Goal: Task Accomplishment & Management: Use online tool/utility

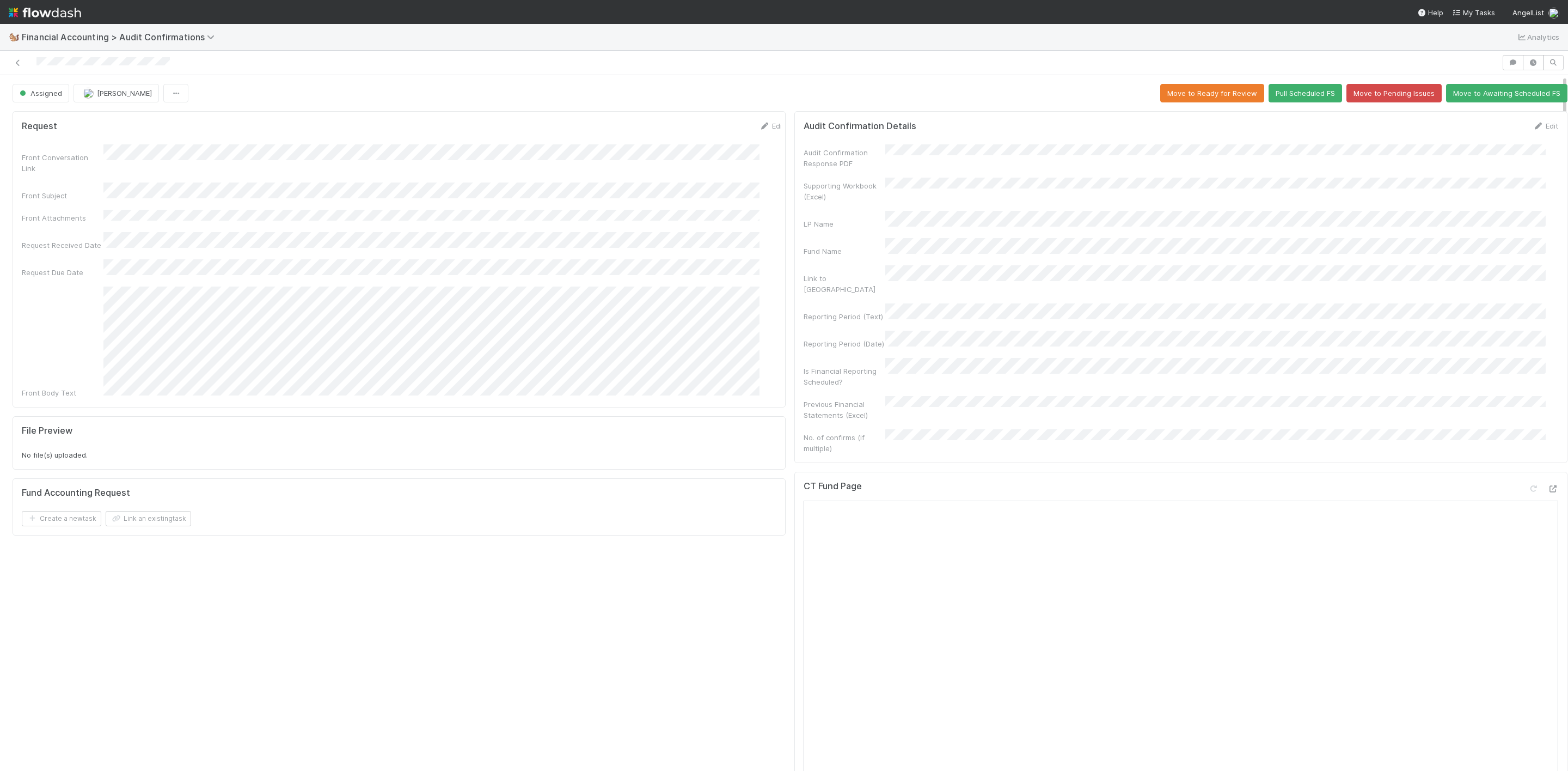
click at [17, 10] on img at bounding box center [44, 13] width 72 height 18
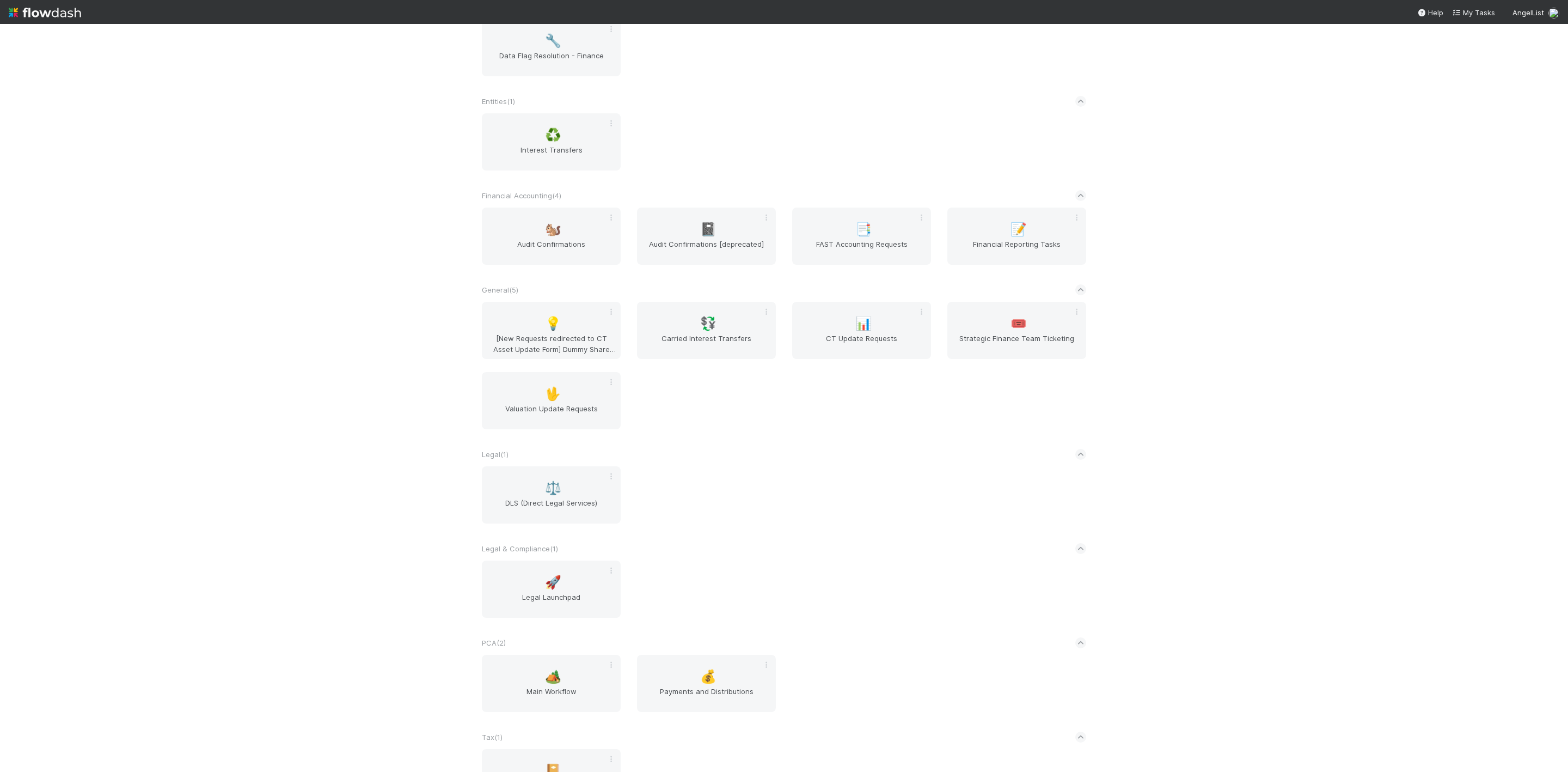
scroll to position [337, 0]
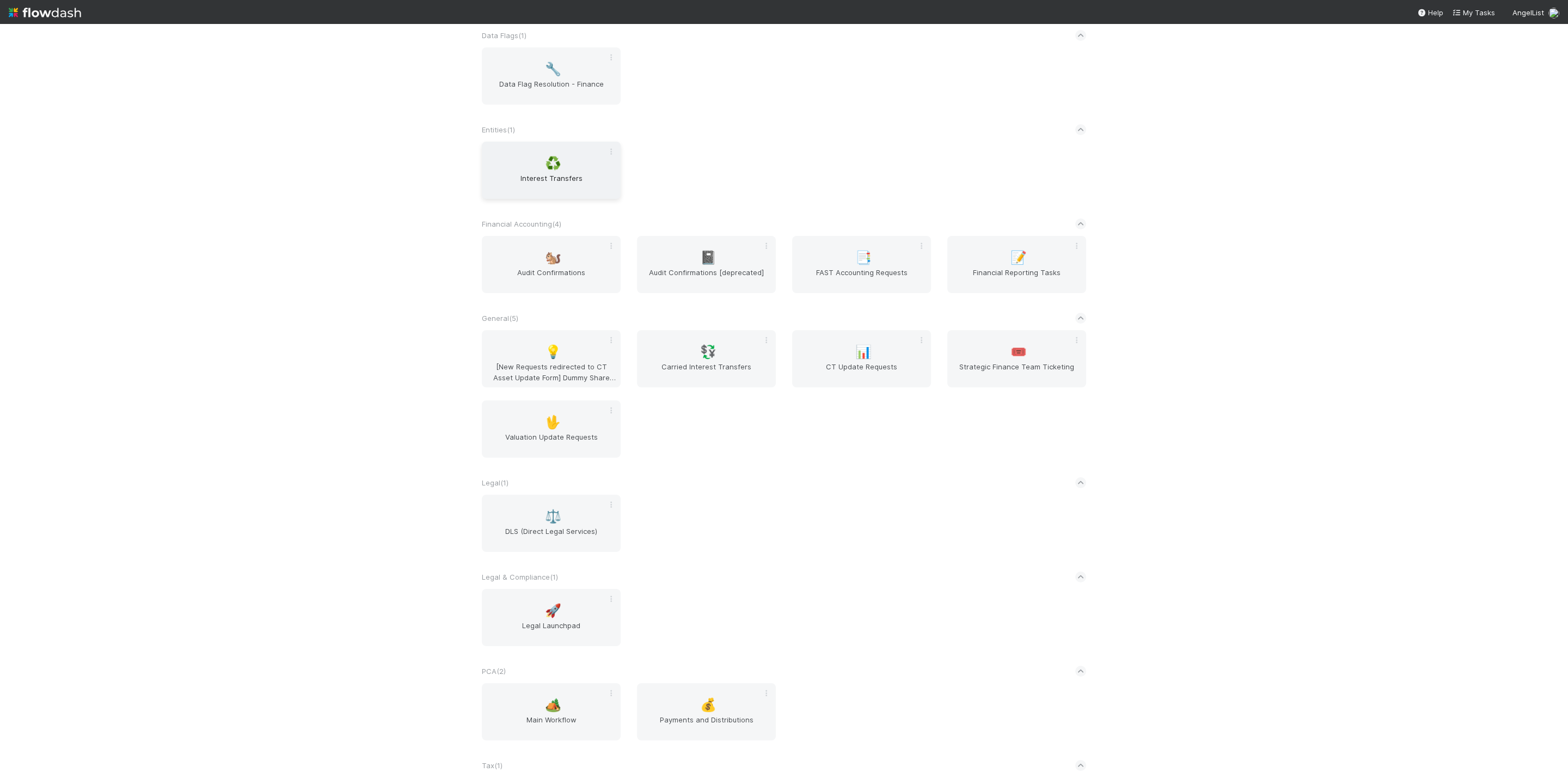
click at [546, 186] on span "Interest Transfers" at bounding box center [551, 183] width 130 height 22
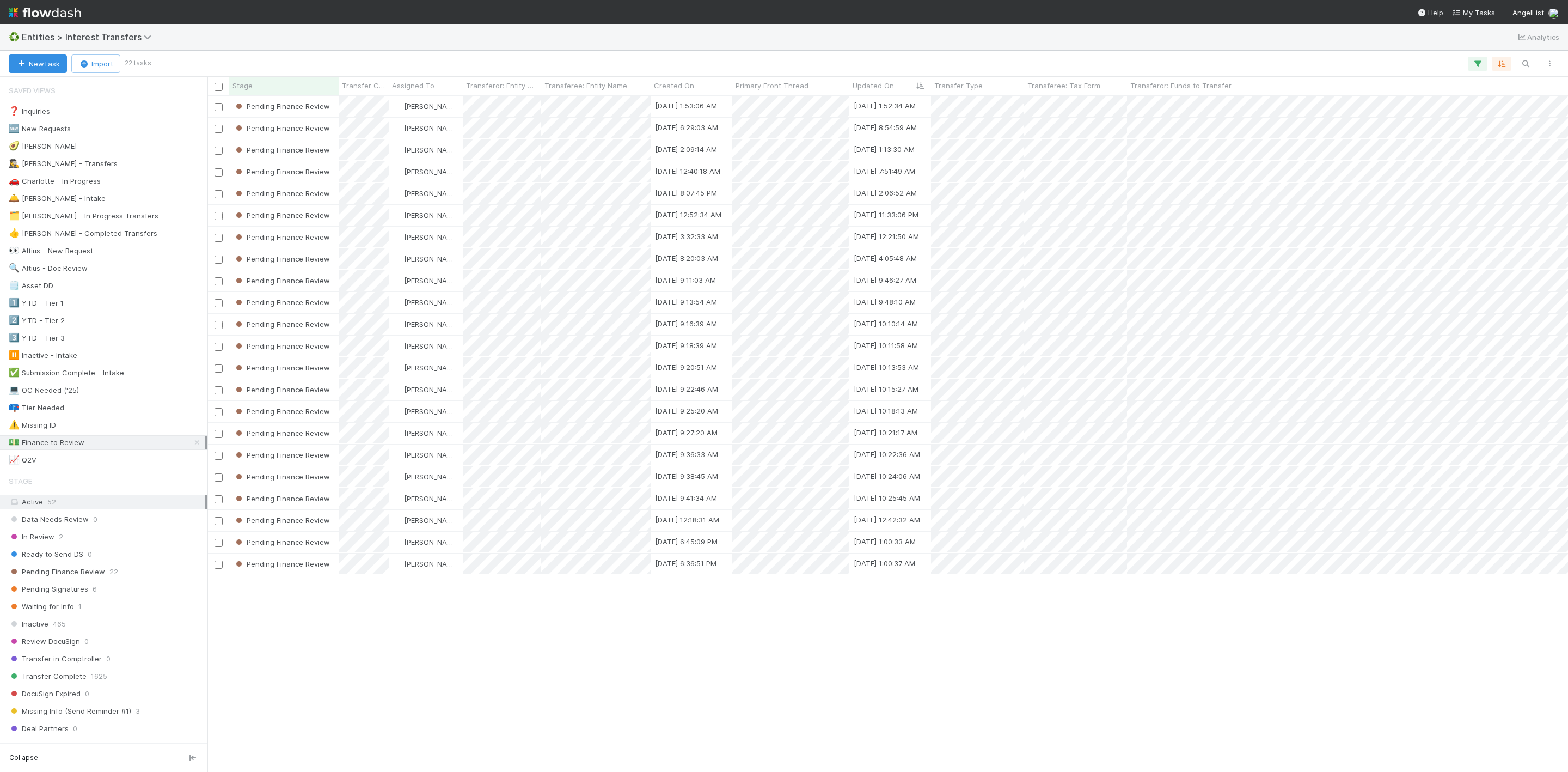
scroll to position [662, 1348]
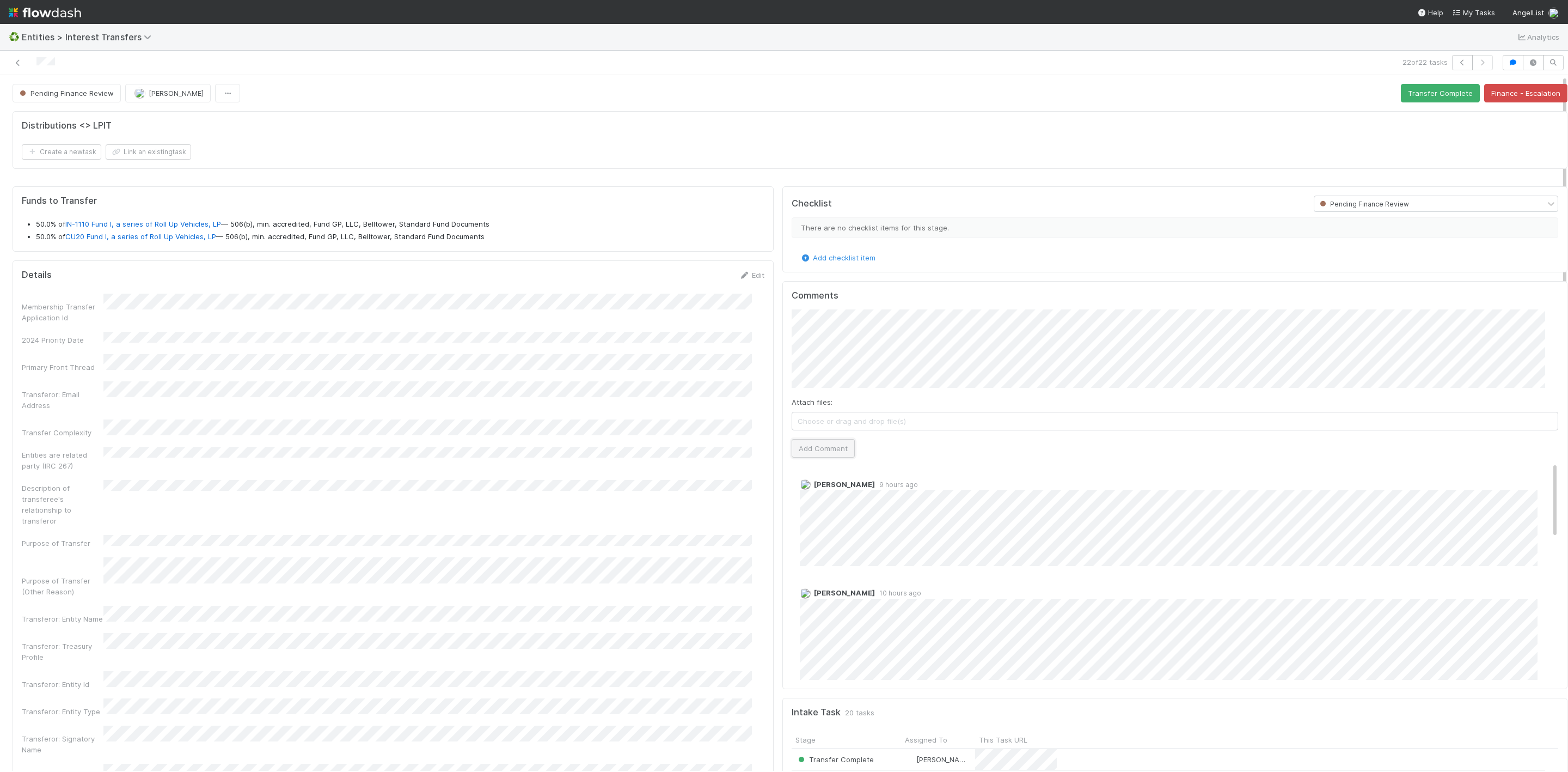
click at [815, 448] on button "Add Comment" at bounding box center [823, 448] width 63 height 18
click at [1427, 97] on button "Transfer Complete" at bounding box center [1440, 93] width 79 height 18
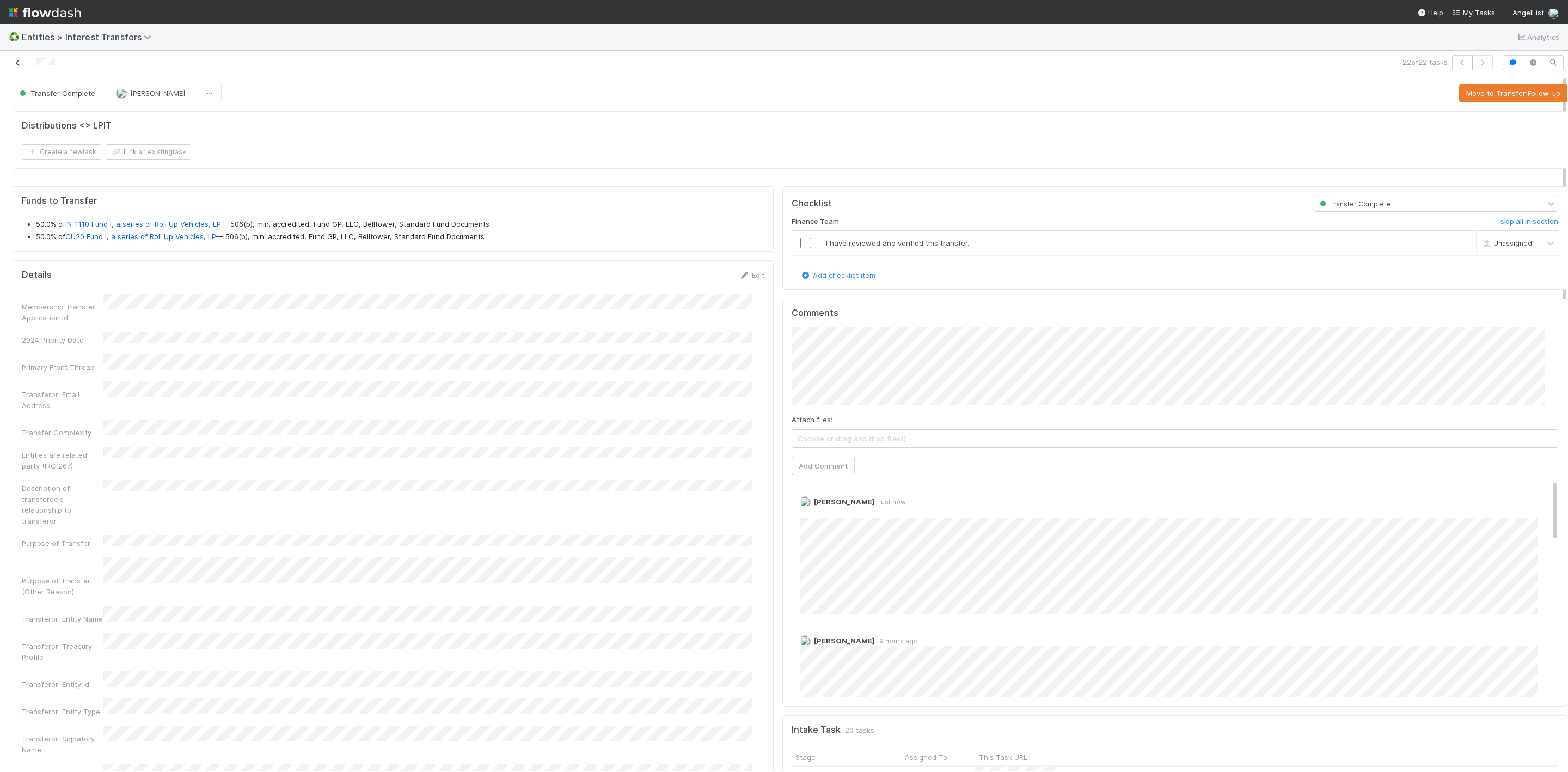
click at [13, 59] on icon at bounding box center [18, 63] width 11 height 7
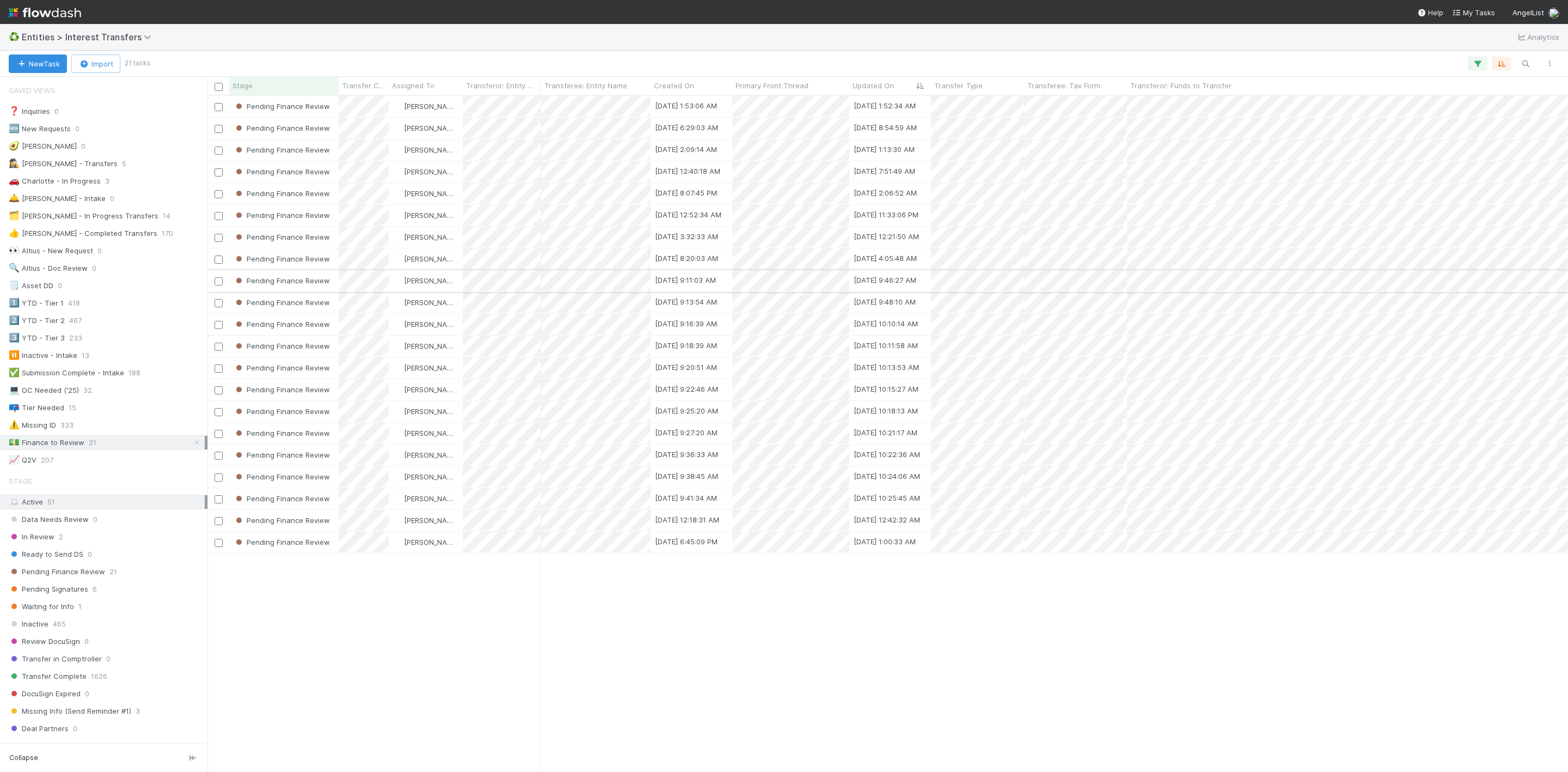
scroll to position [662, 1348]
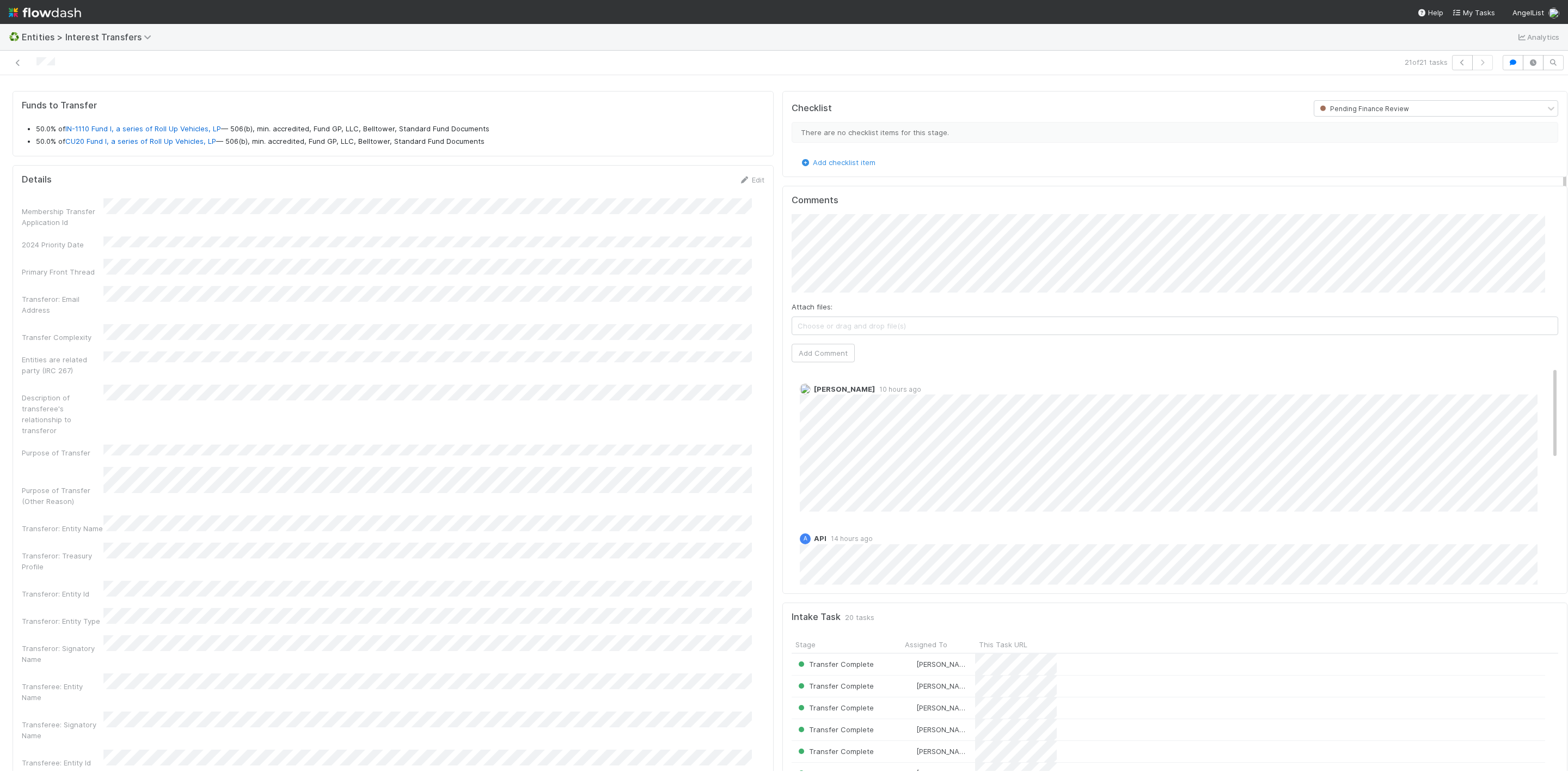
scroll to position [79, 0]
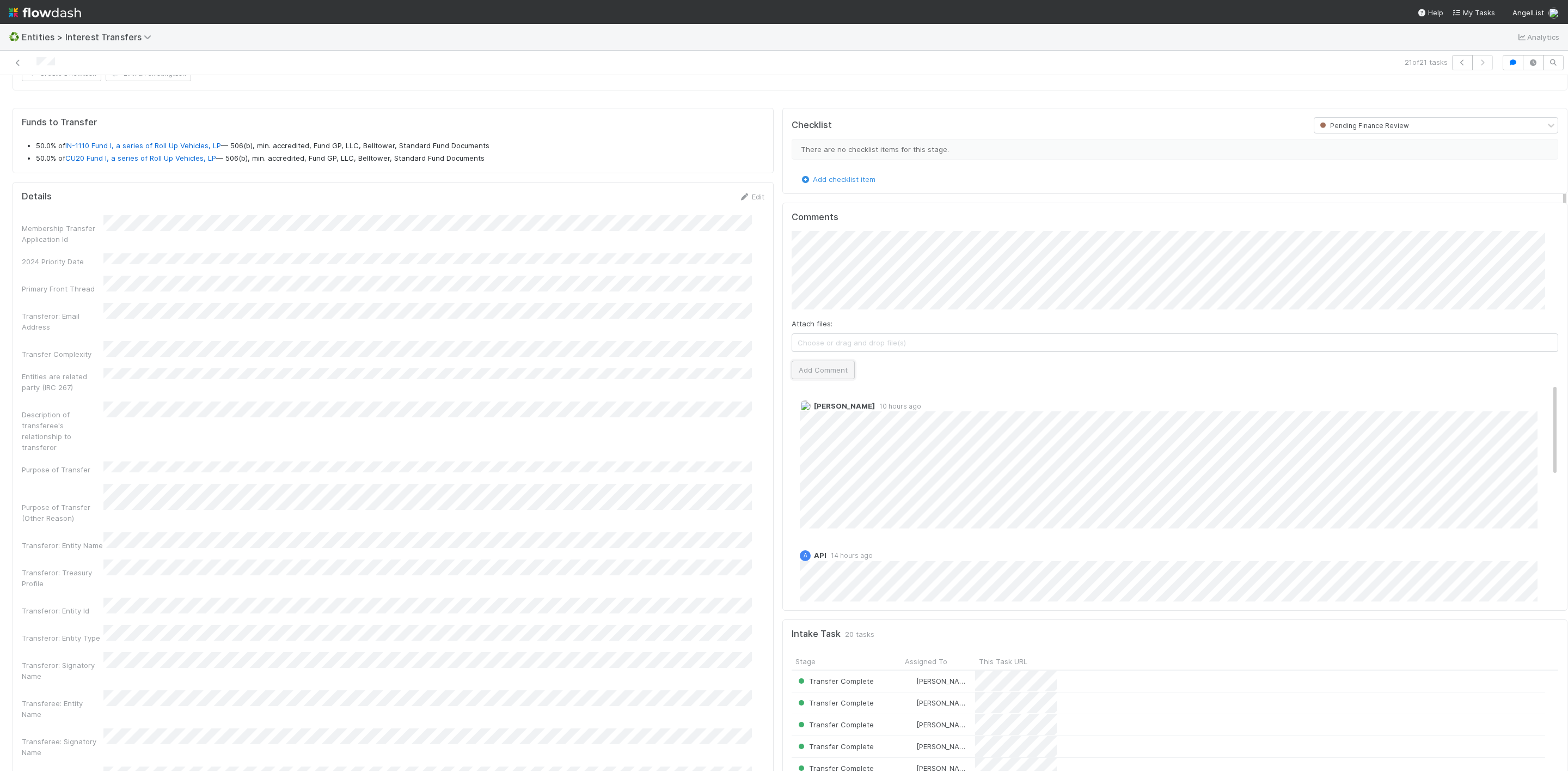
click at [824, 378] on button "Add Comment" at bounding box center [823, 370] width 63 height 18
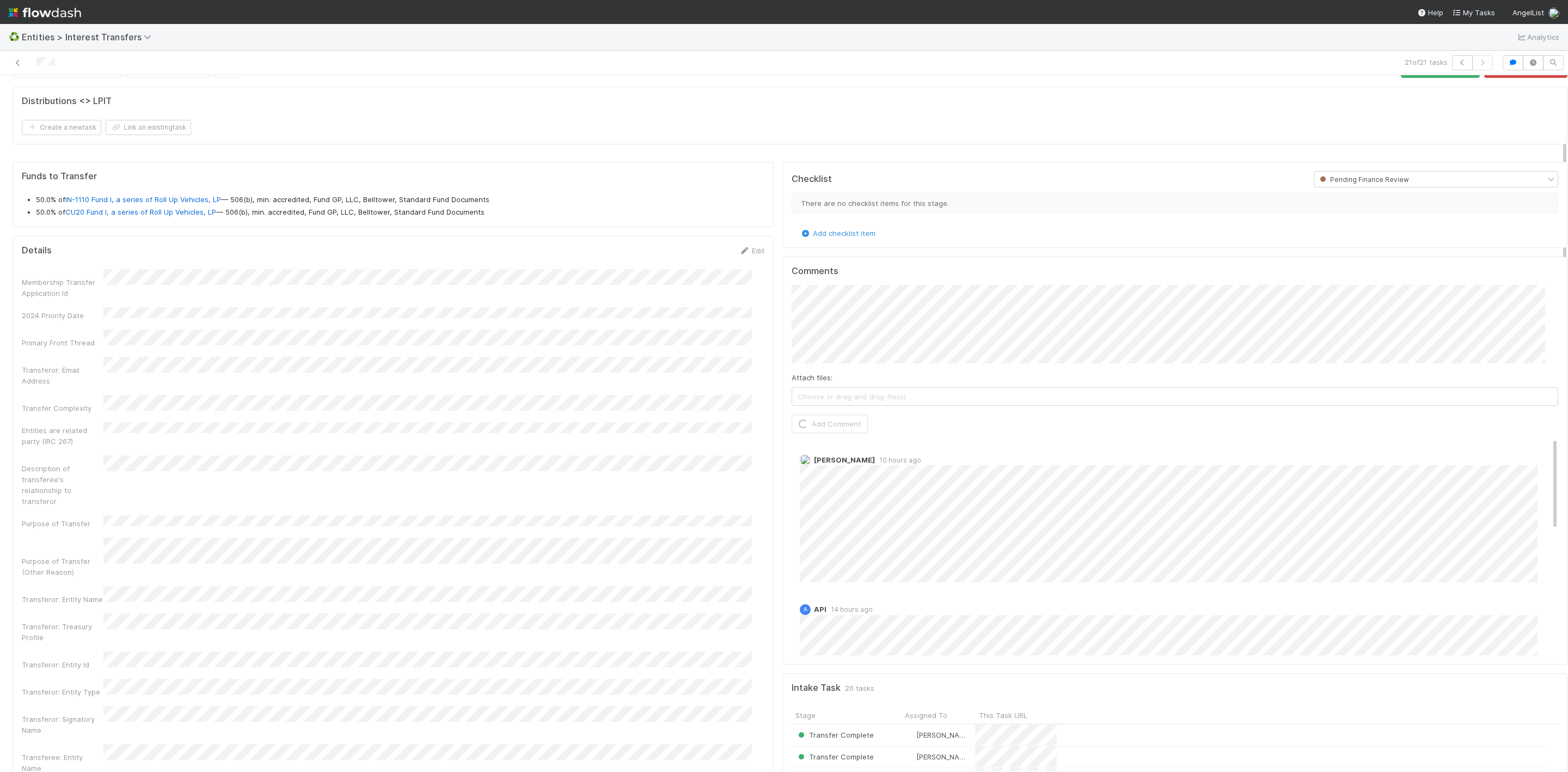
scroll to position [0, 0]
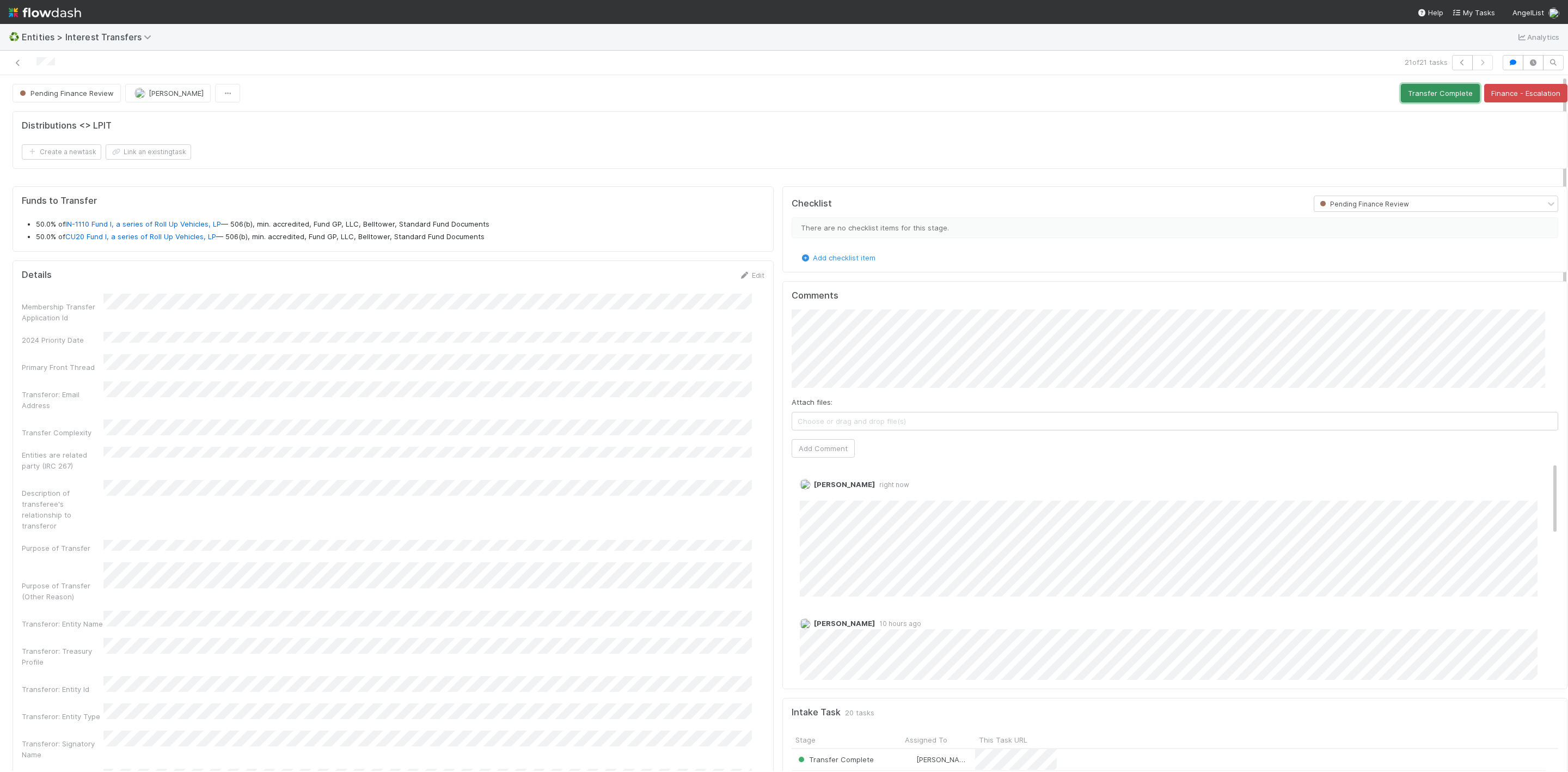
drag, startPoint x: 1418, startPoint y: 93, endPoint x: 1191, endPoint y: 84, distance: 227.2
click at [1418, 96] on button "Transfer Complete" at bounding box center [1440, 93] width 79 height 18
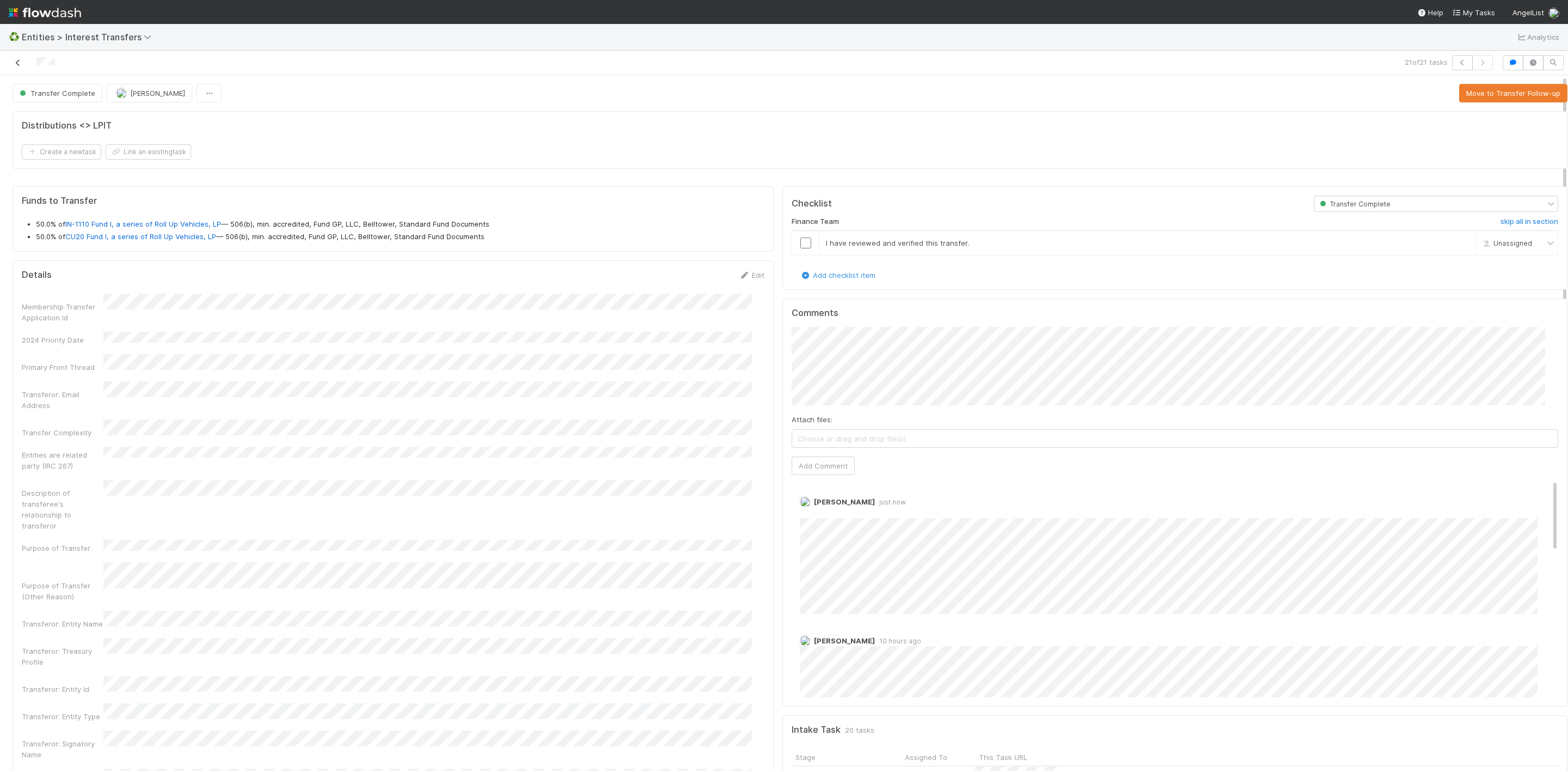
click at [19, 64] on icon at bounding box center [18, 63] width 11 height 7
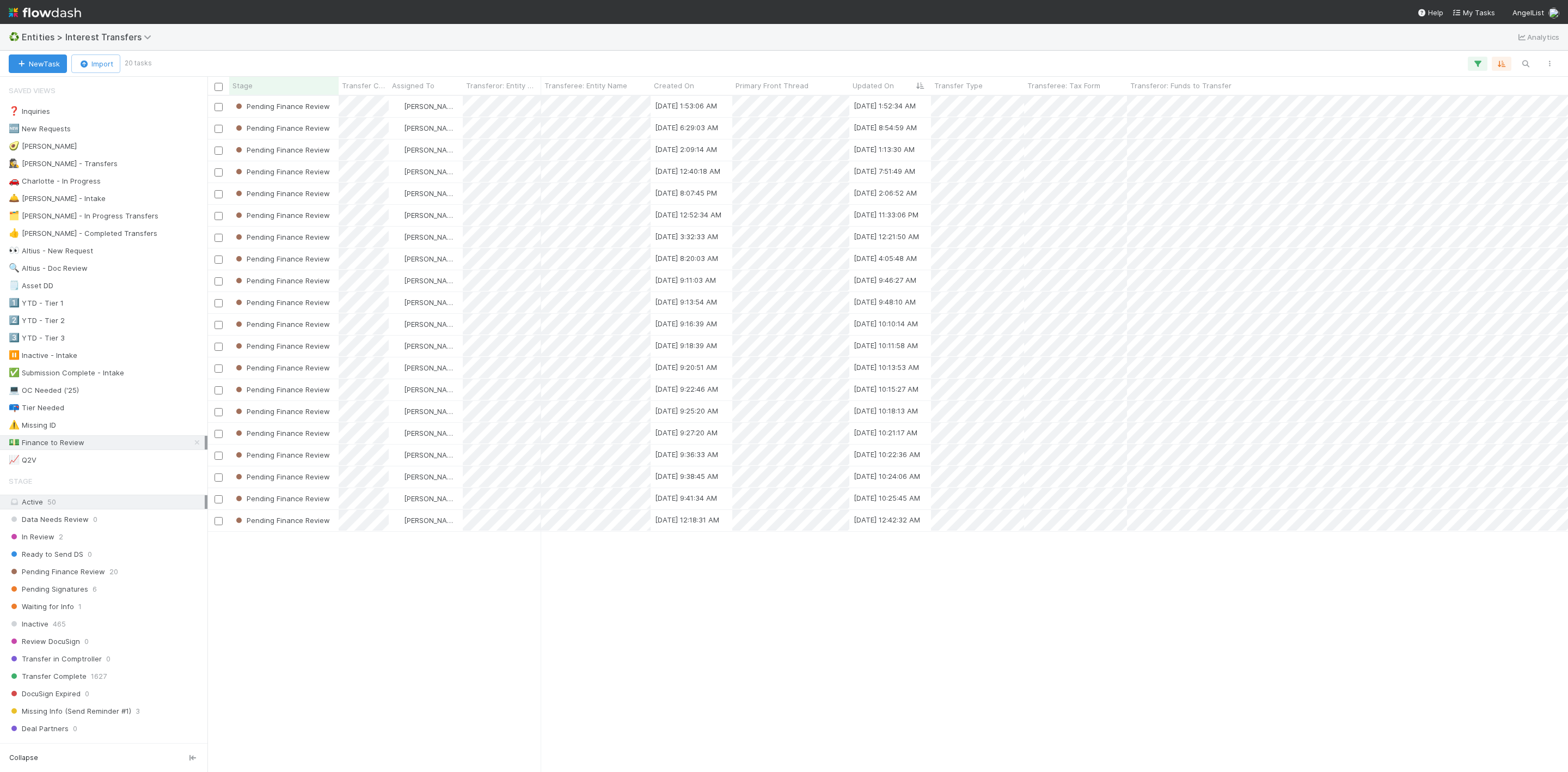
scroll to position [662, 1348]
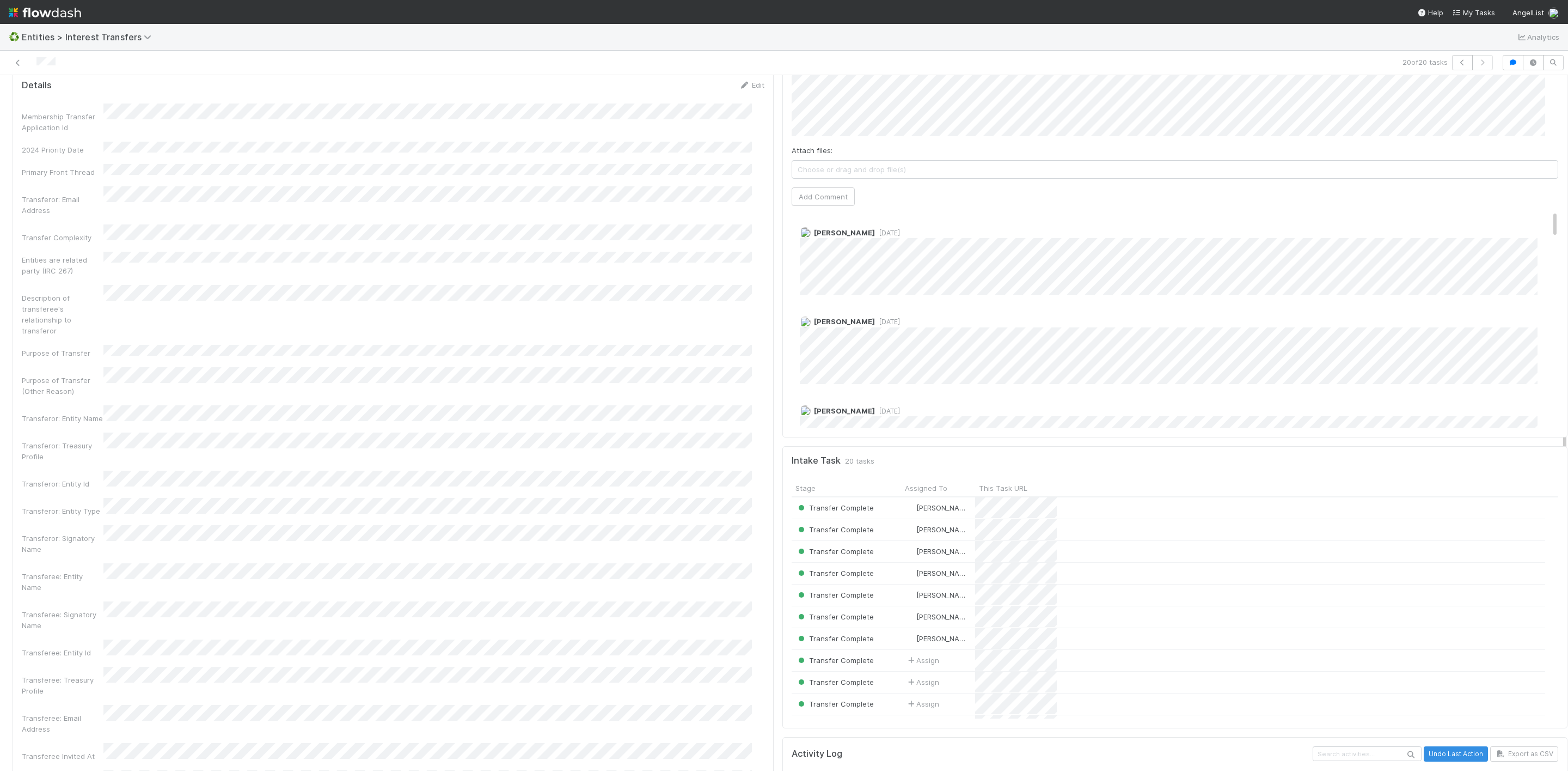
scroll to position [163, 0]
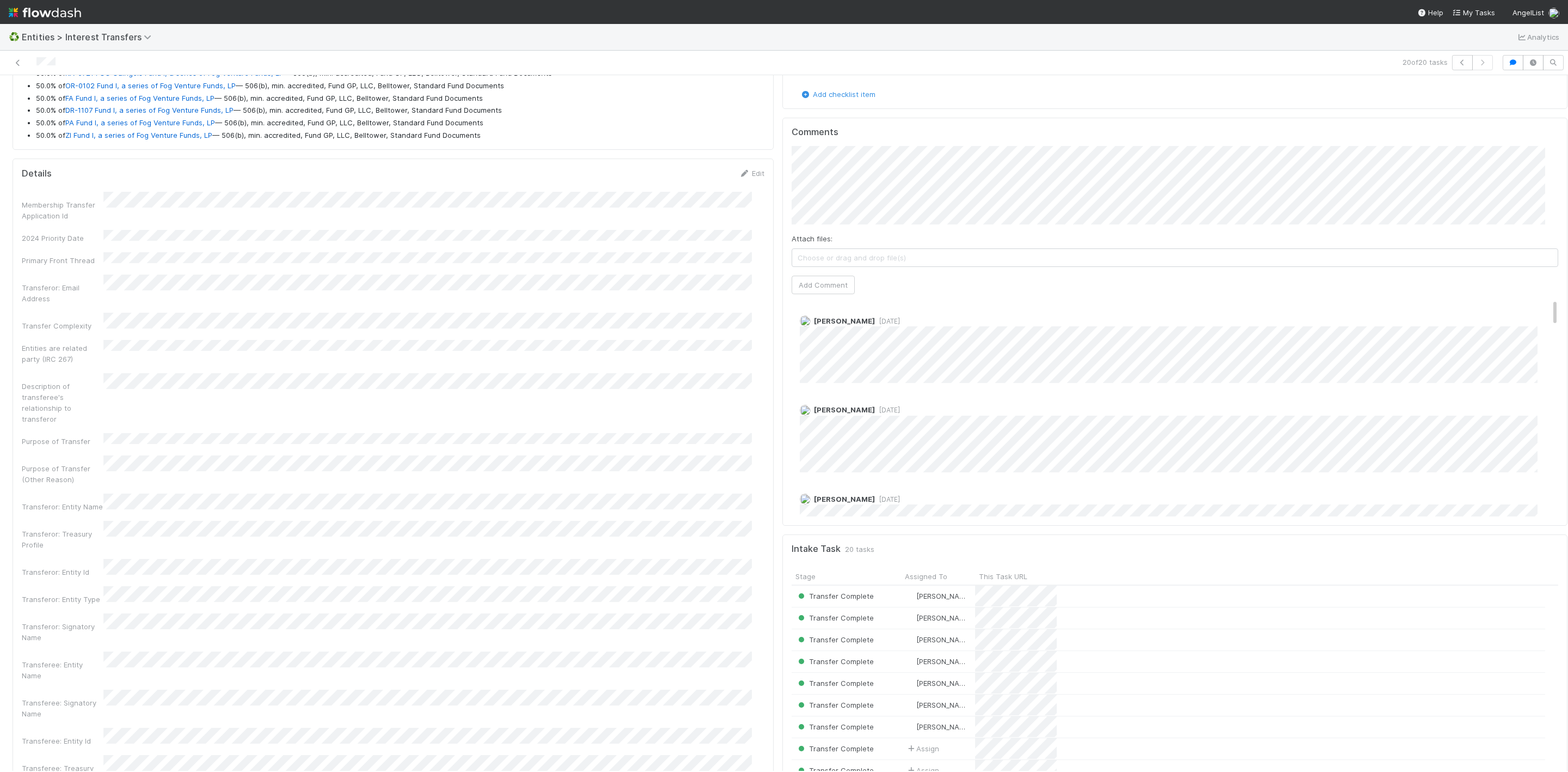
click at [879, 229] on div "Attach files: Choose or drag and drop file(s) Add Comment" at bounding box center [1175, 219] width 767 height 147
click at [825, 292] on button "Add Comment" at bounding box center [823, 285] width 63 height 18
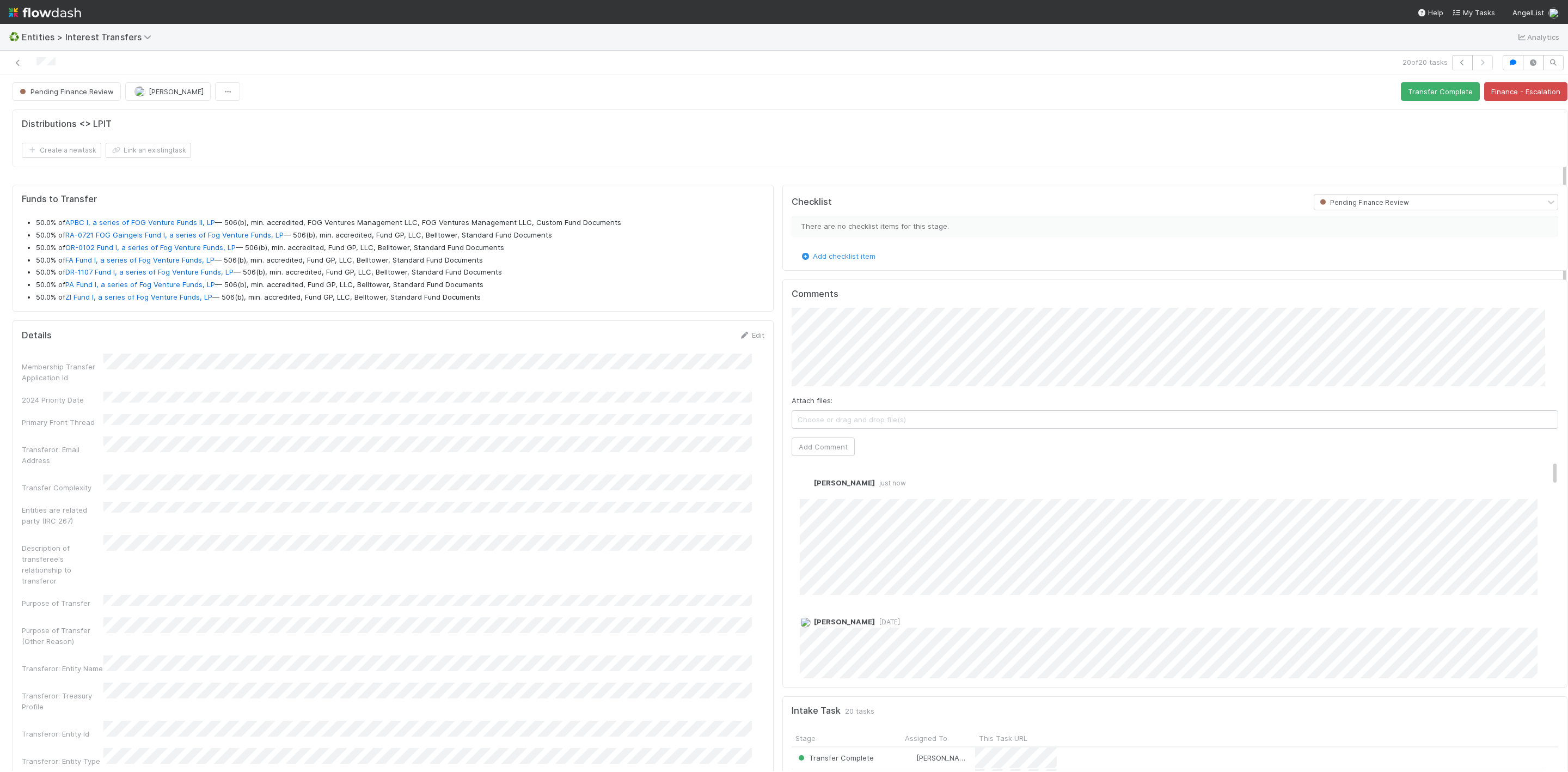
scroll to position [0, 0]
click at [1437, 101] on button "Transfer Complete" at bounding box center [1440, 93] width 79 height 18
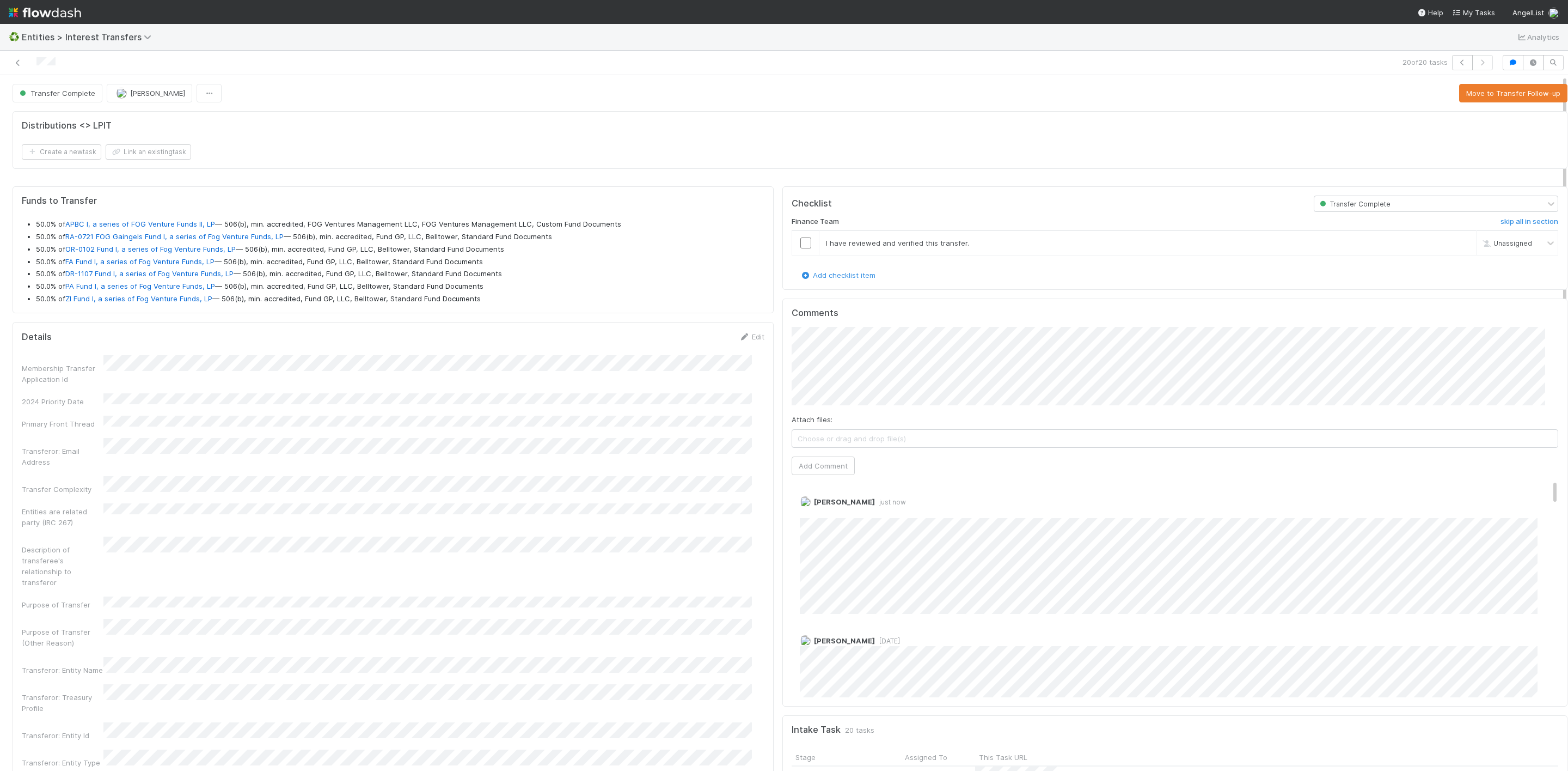
click at [25, 63] on div at bounding box center [378, 63] width 748 height 15
click at [20, 61] on icon at bounding box center [18, 63] width 11 height 7
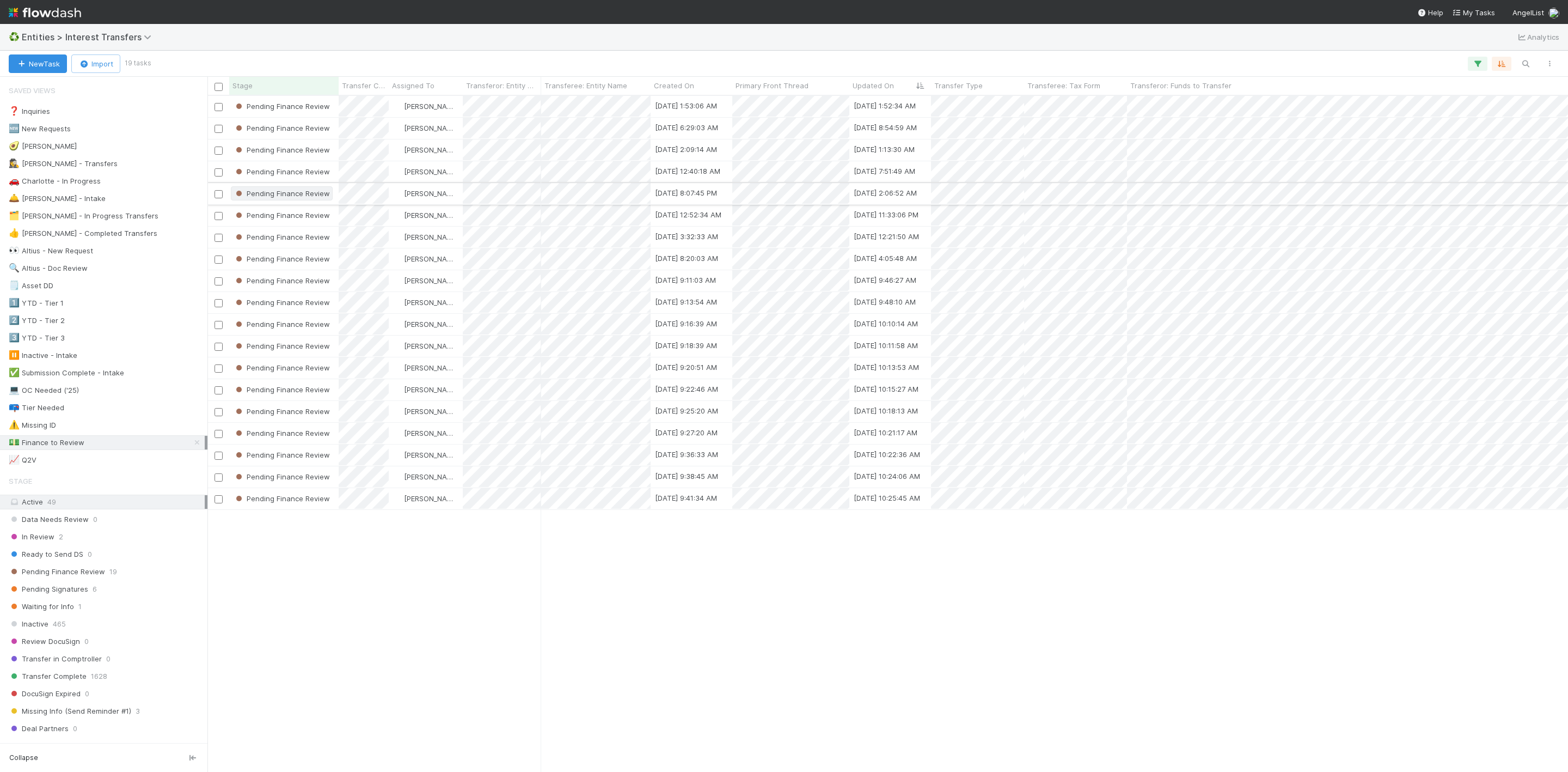
scroll to position [662, 1348]
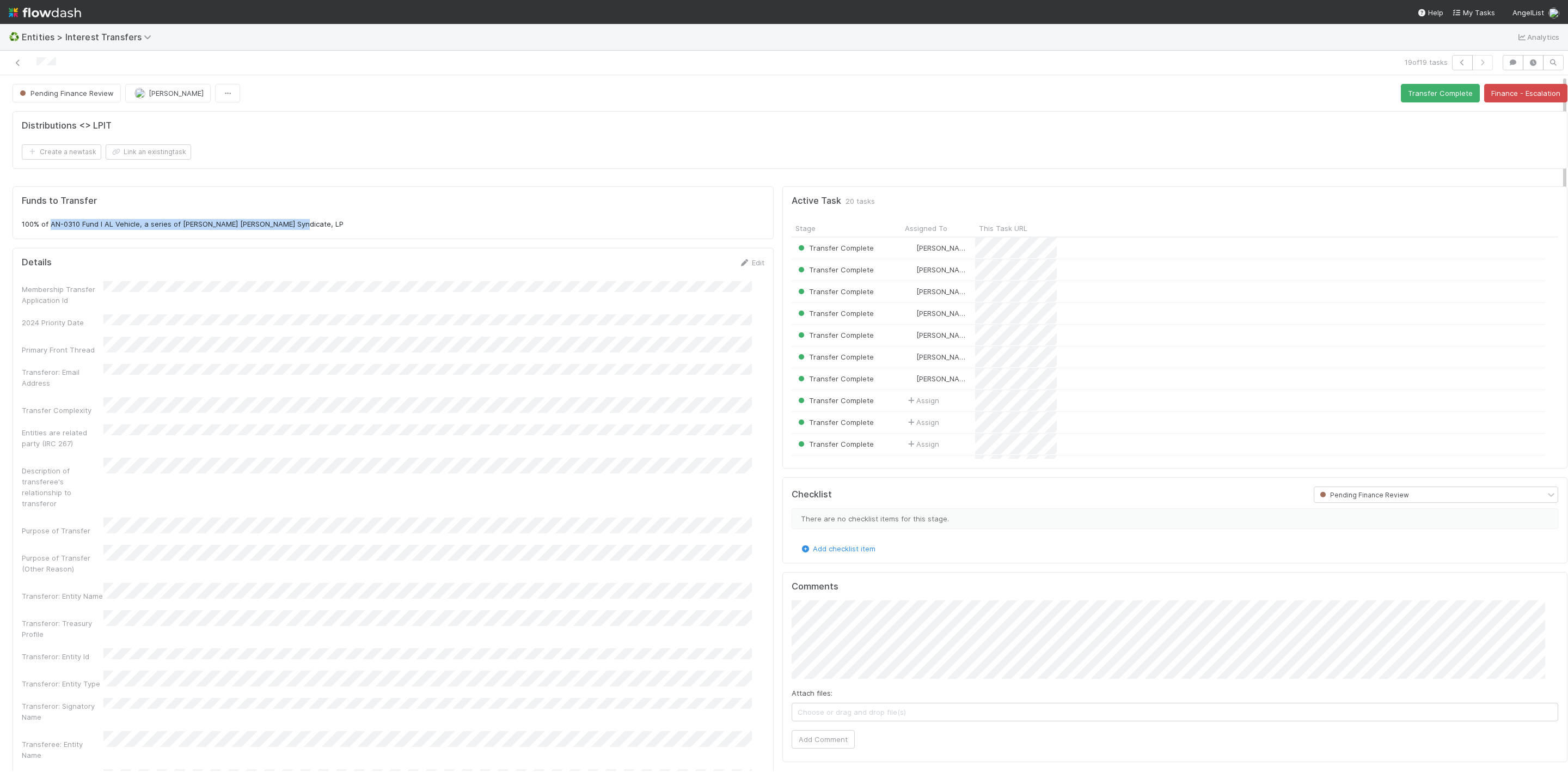
drag, startPoint x: 50, startPoint y: 223, endPoint x: 290, endPoint y: 229, distance: 240.1
click at [290, 229] on p "100% of AN-0310 Fund I AL Vehicle, a series of [PERSON_NAME] [PERSON_NAME] Synd…" at bounding box center [393, 224] width 743 height 11
copy p "AN-0310 Fund I AL Vehicle, a series of [PERSON_NAME] [PERSON_NAME] Syndicate, LP"
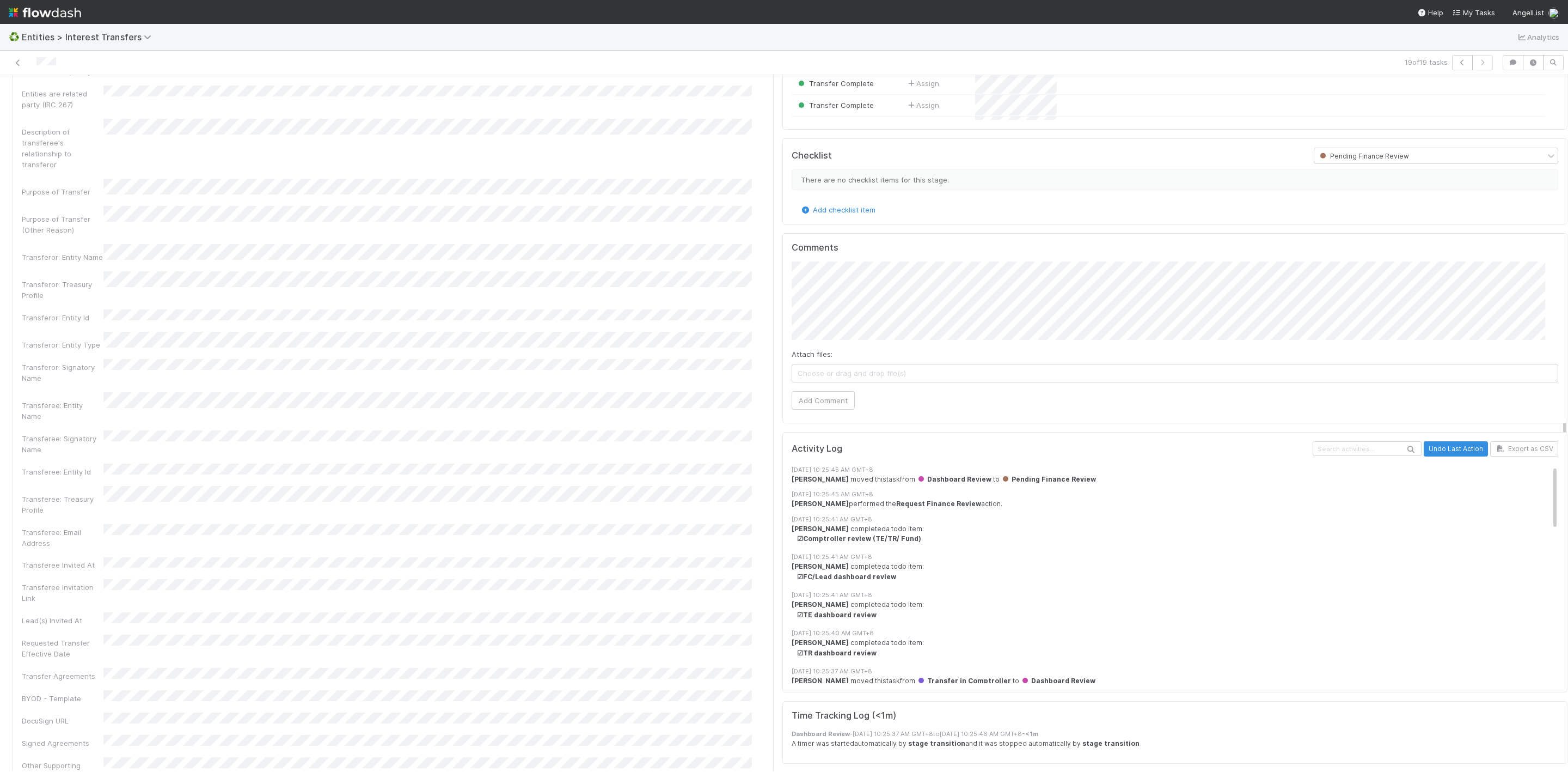
scroll to position [409, 0]
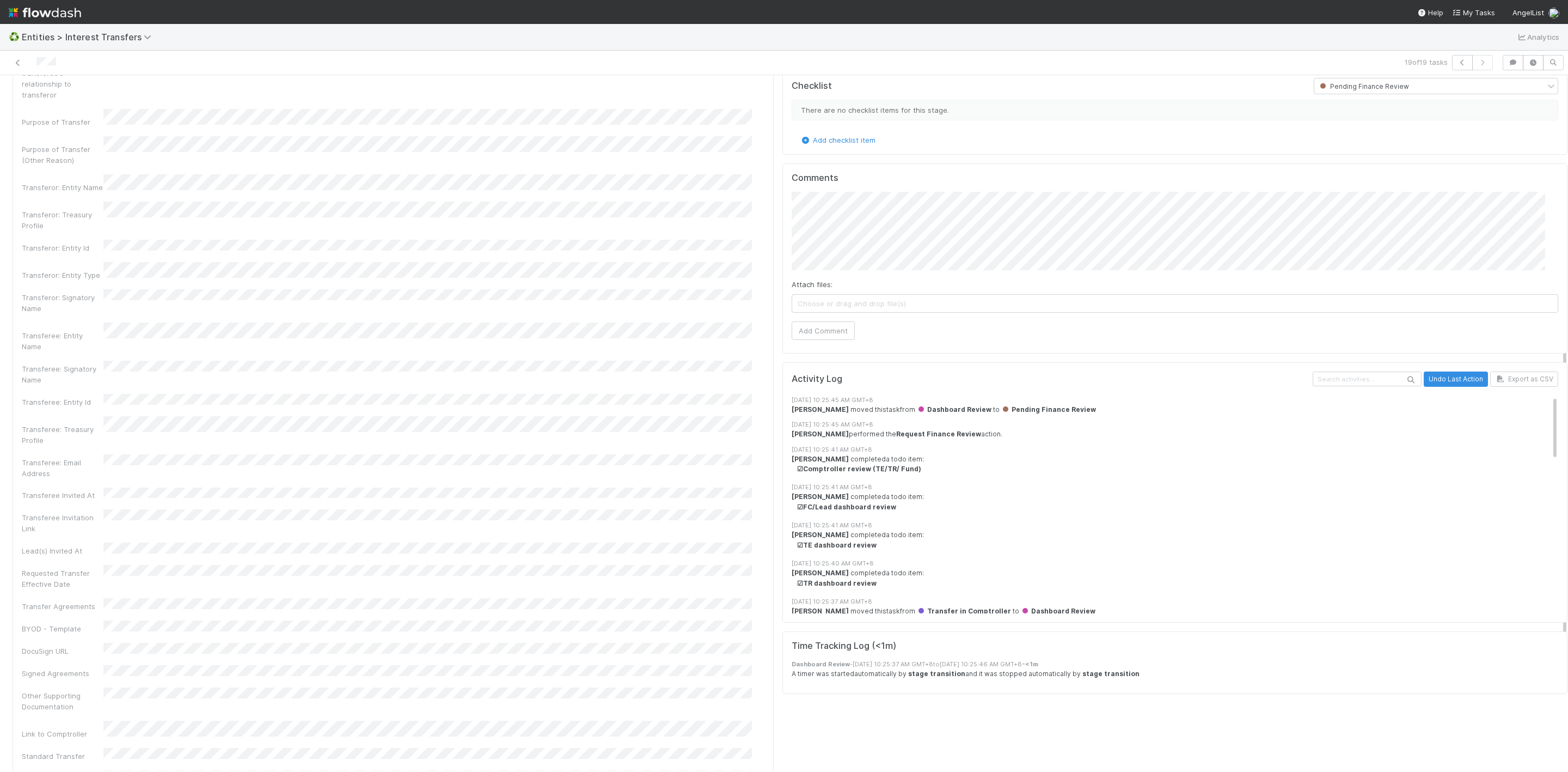
click at [163, 322] on div "Transferee: Entity Name" at bounding box center [393, 337] width 743 height 29
copy div
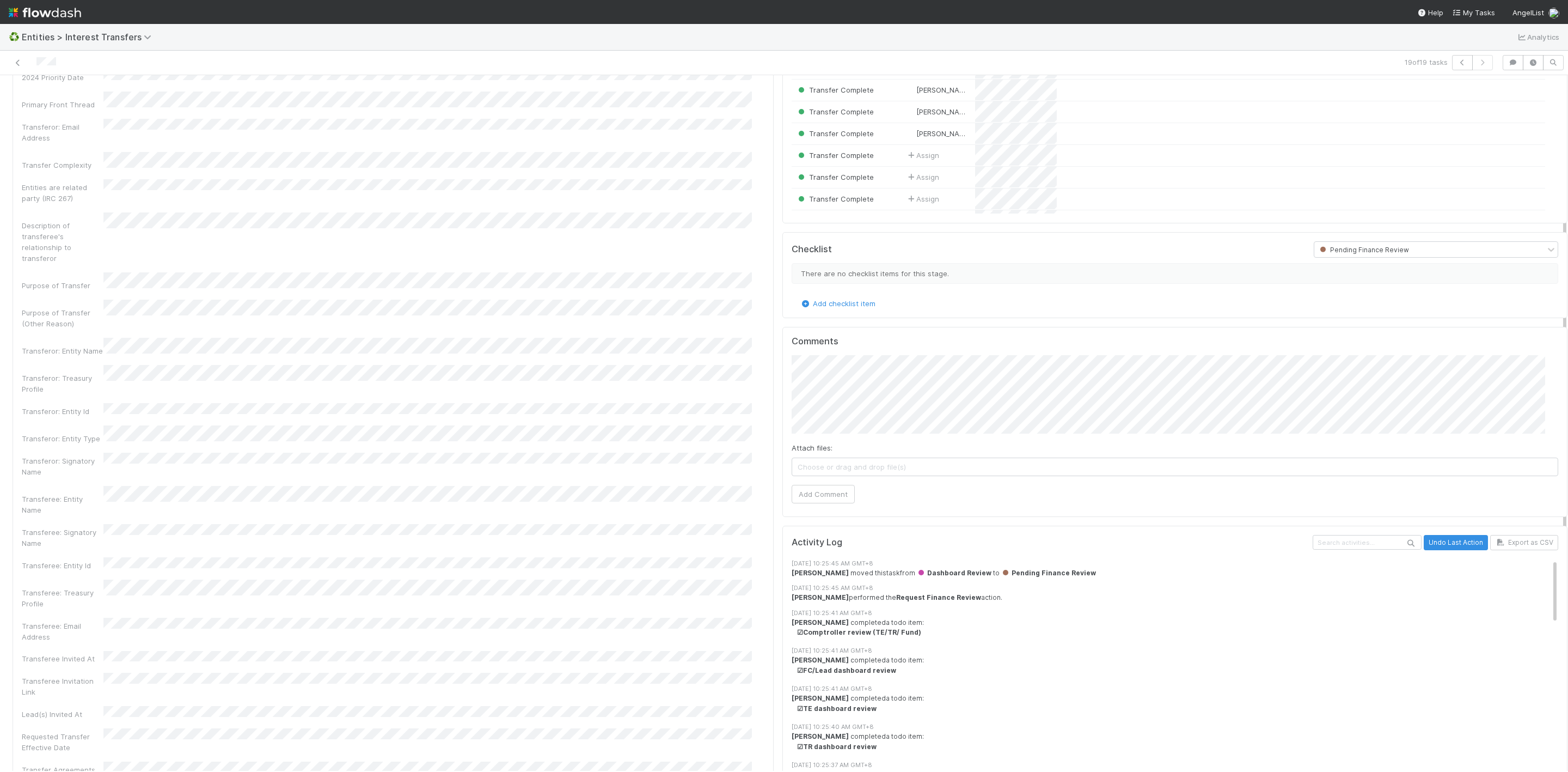
click at [809, 510] on div "Comments Attach files: Choose or drag and drop file(s) Add Comment" at bounding box center [1175, 421] width 785 height 190
click at [817, 493] on button "Add Comment" at bounding box center [823, 494] width 63 height 18
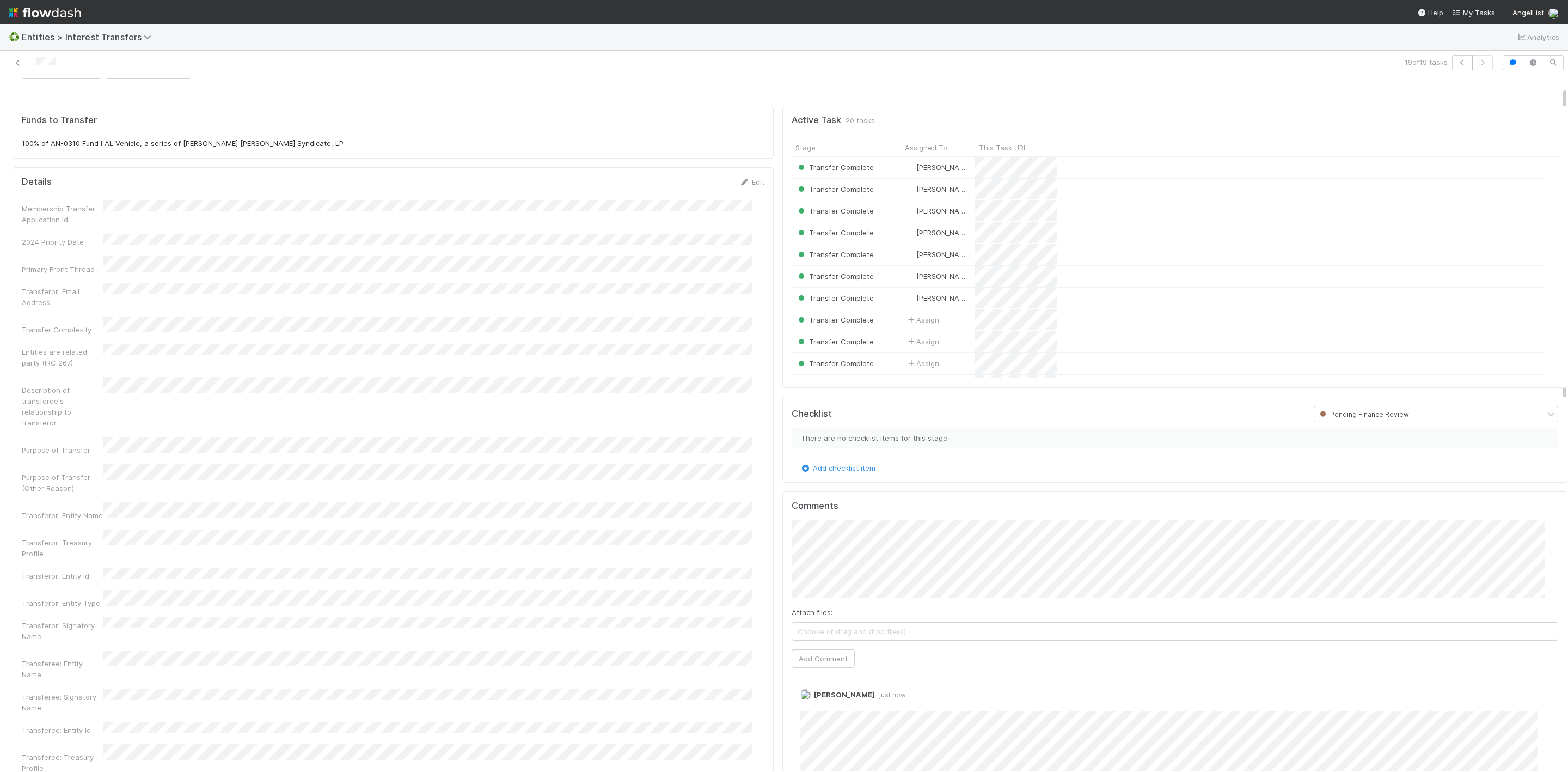
scroll to position [0, 0]
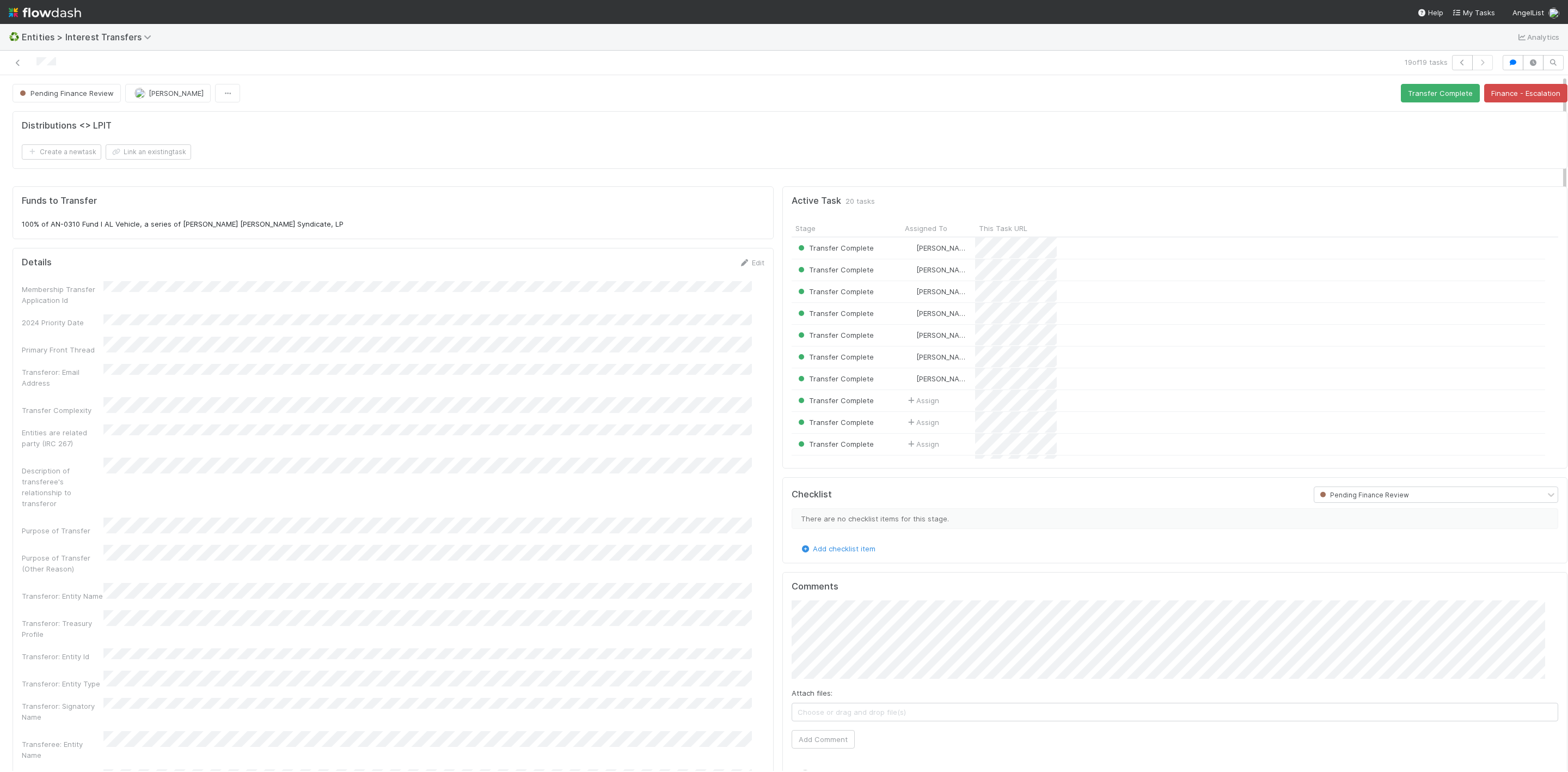
click at [1401, 92] on button "Transfer Complete" at bounding box center [1440, 93] width 79 height 18
click at [18, 64] on icon at bounding box center [18, 63] width 11 height 7
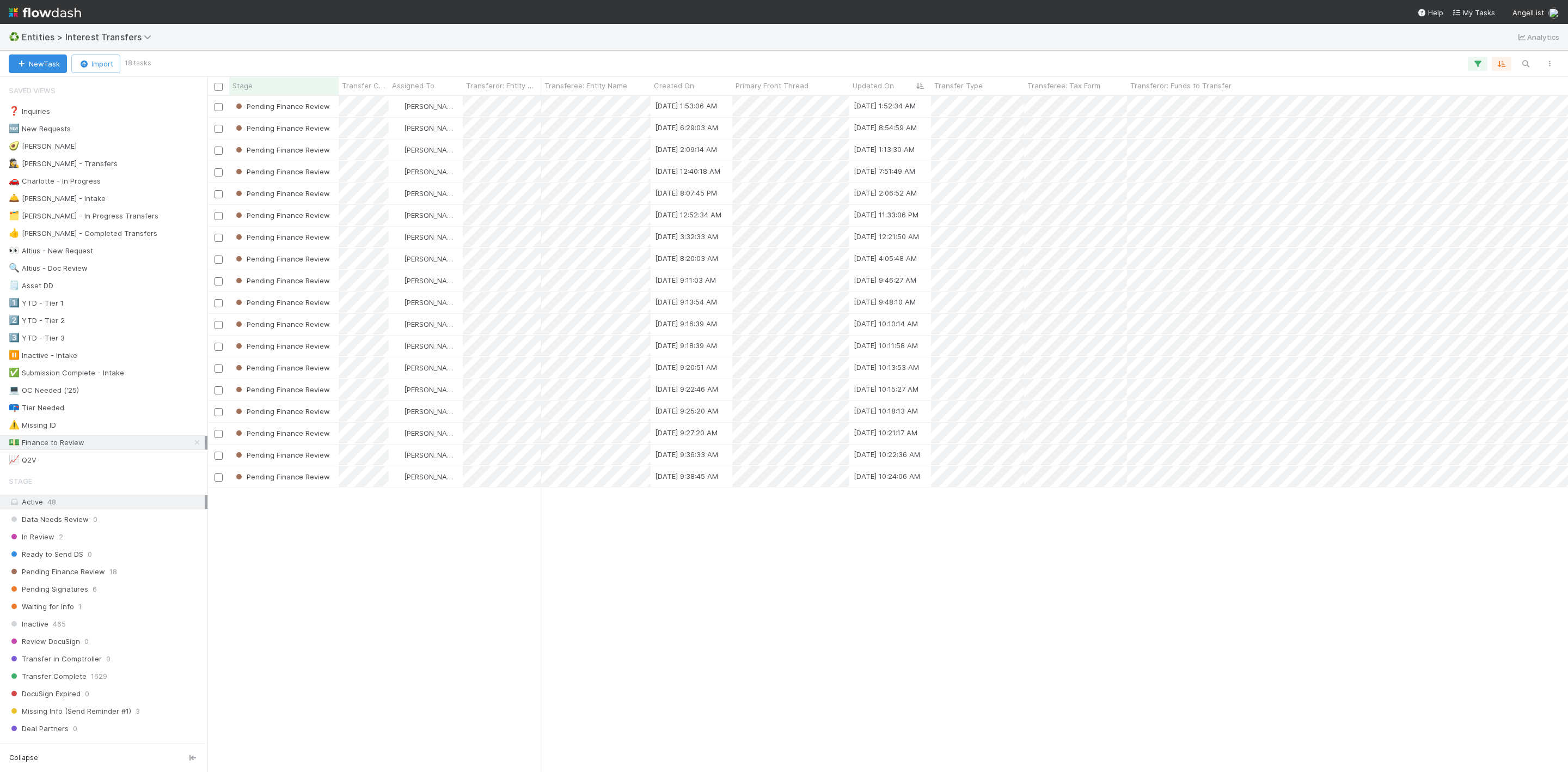
scroll to position [662, 1348]
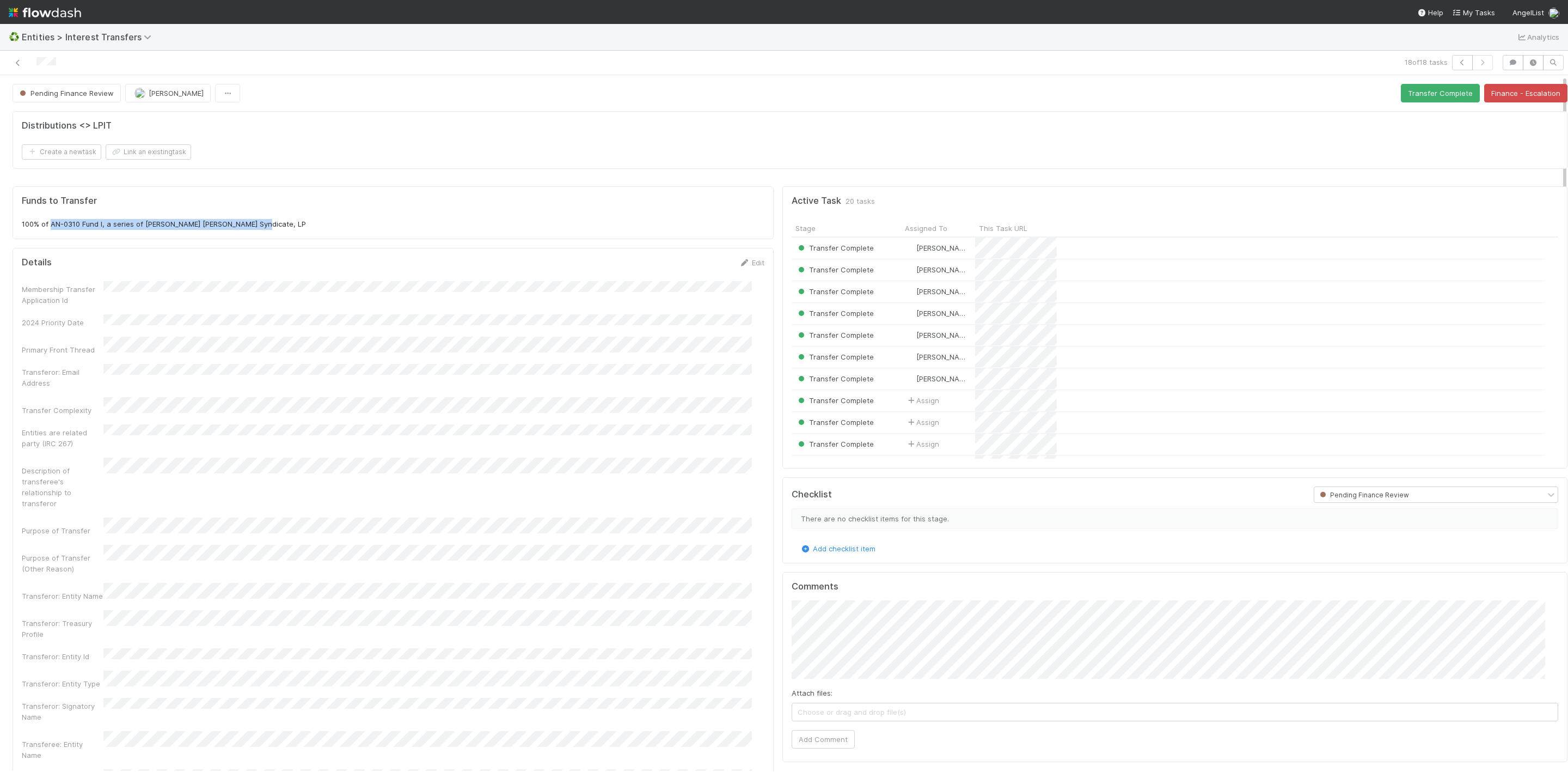
drag, startPoint x: 49, startPoint y: 229, endPoint x: 259, endPoint y: 231, distance: 210.0
click at [259, 229] on p "100% of AN-0310 Fund I, a series of [PERSON_NAME] [PERSON_NAME] Syndicate, LP" at bounding box center [393, 224] width 743 height 11
copy p "AN-0310 Fund I, a series of [PERSON_NAME] [PERSON_NAME] Syndicate, LP"
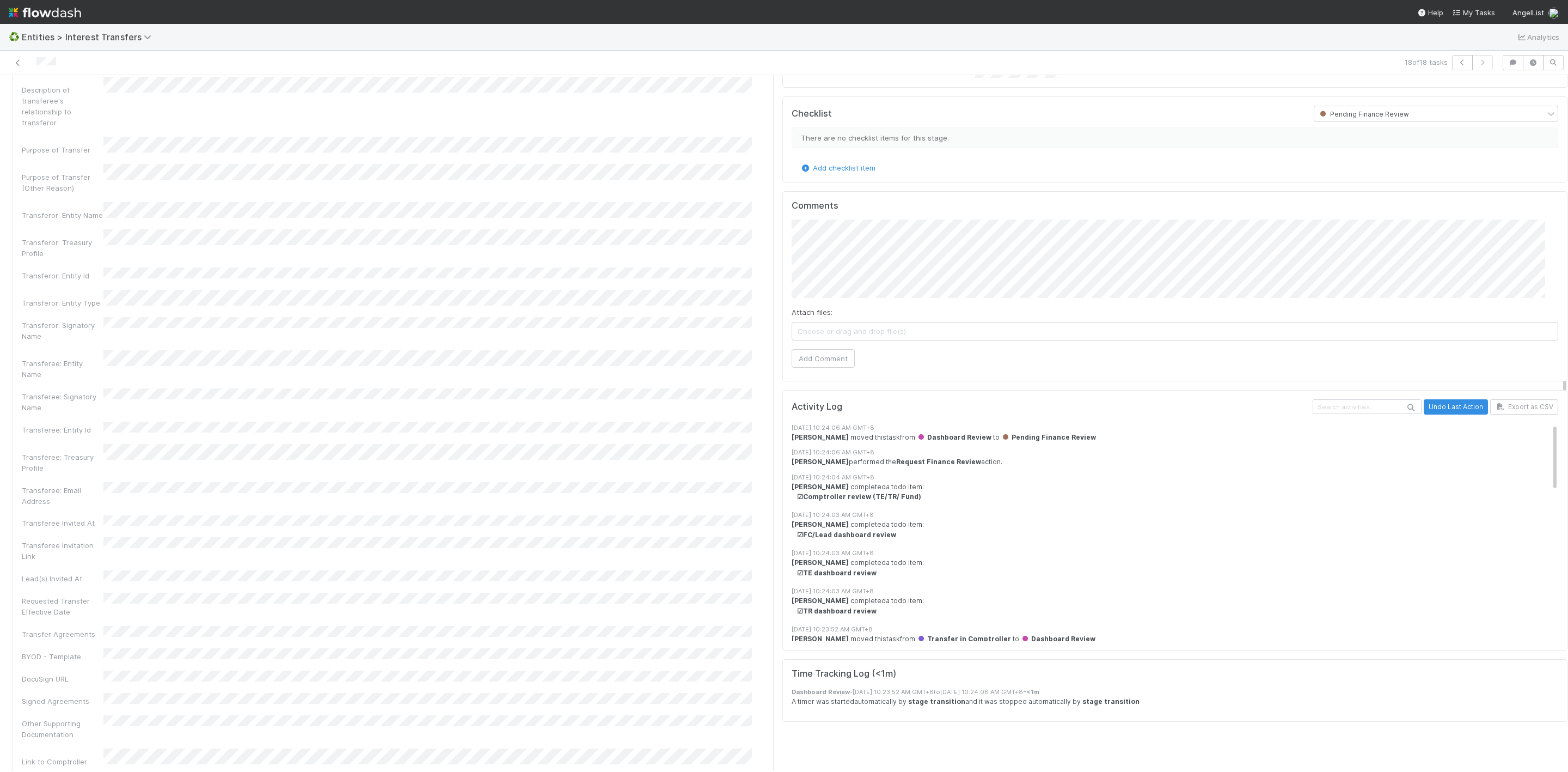
scroll to position [245, 0]
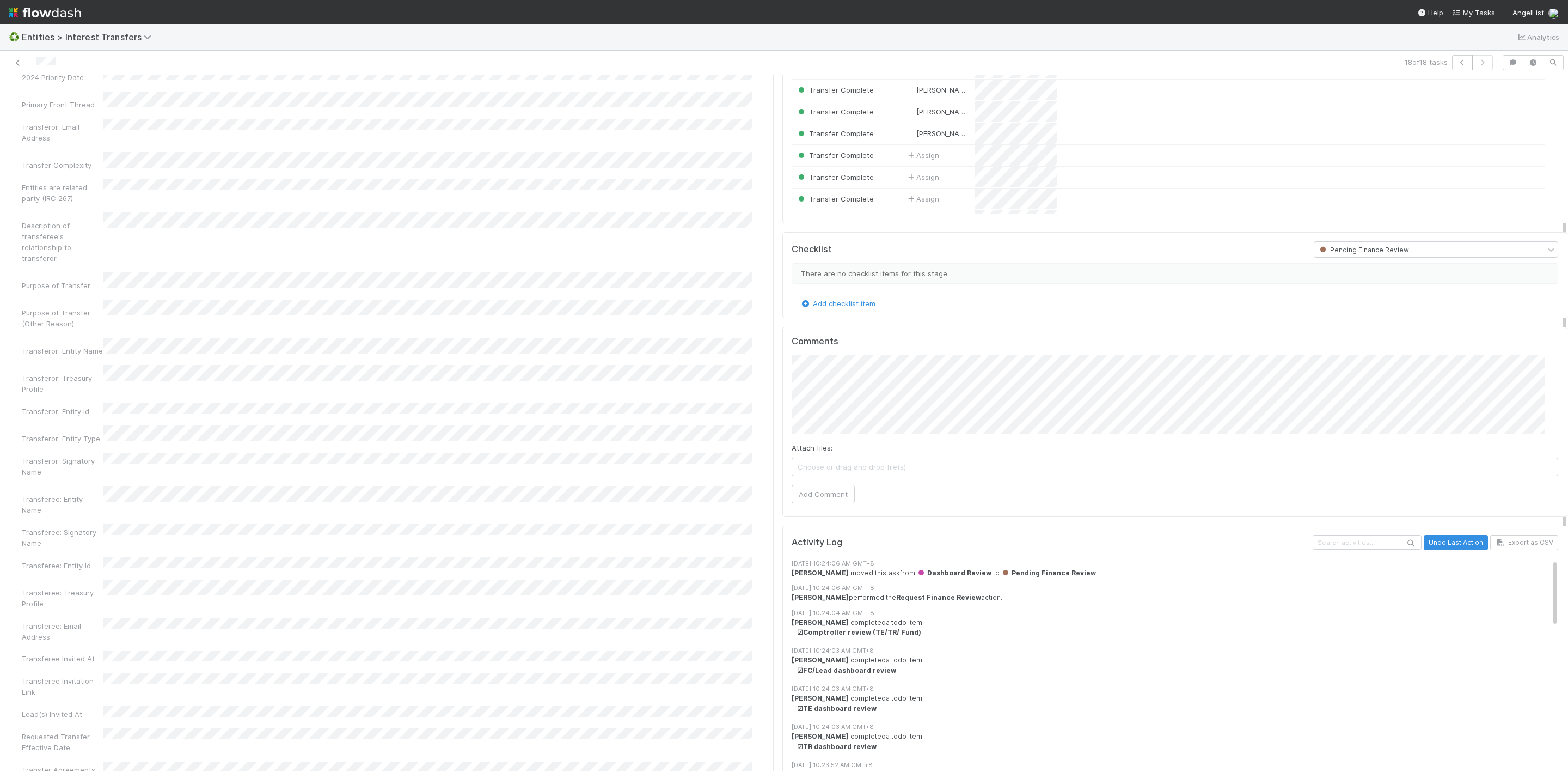
click at [882, 440] on div "Attach files: Choose or drag and drop file(s) Add Comment" at bounding box center [1175, 429] width 767 height 147
click at [821, 510] on div "Comments Attach files: Choose or drag and drop file(s) Add Comment" at bounding box center [1175, 421] width 785 height 190
click at [822, 499] on button "Add Comment" at bounding box center [823, 494] width 63 height 18
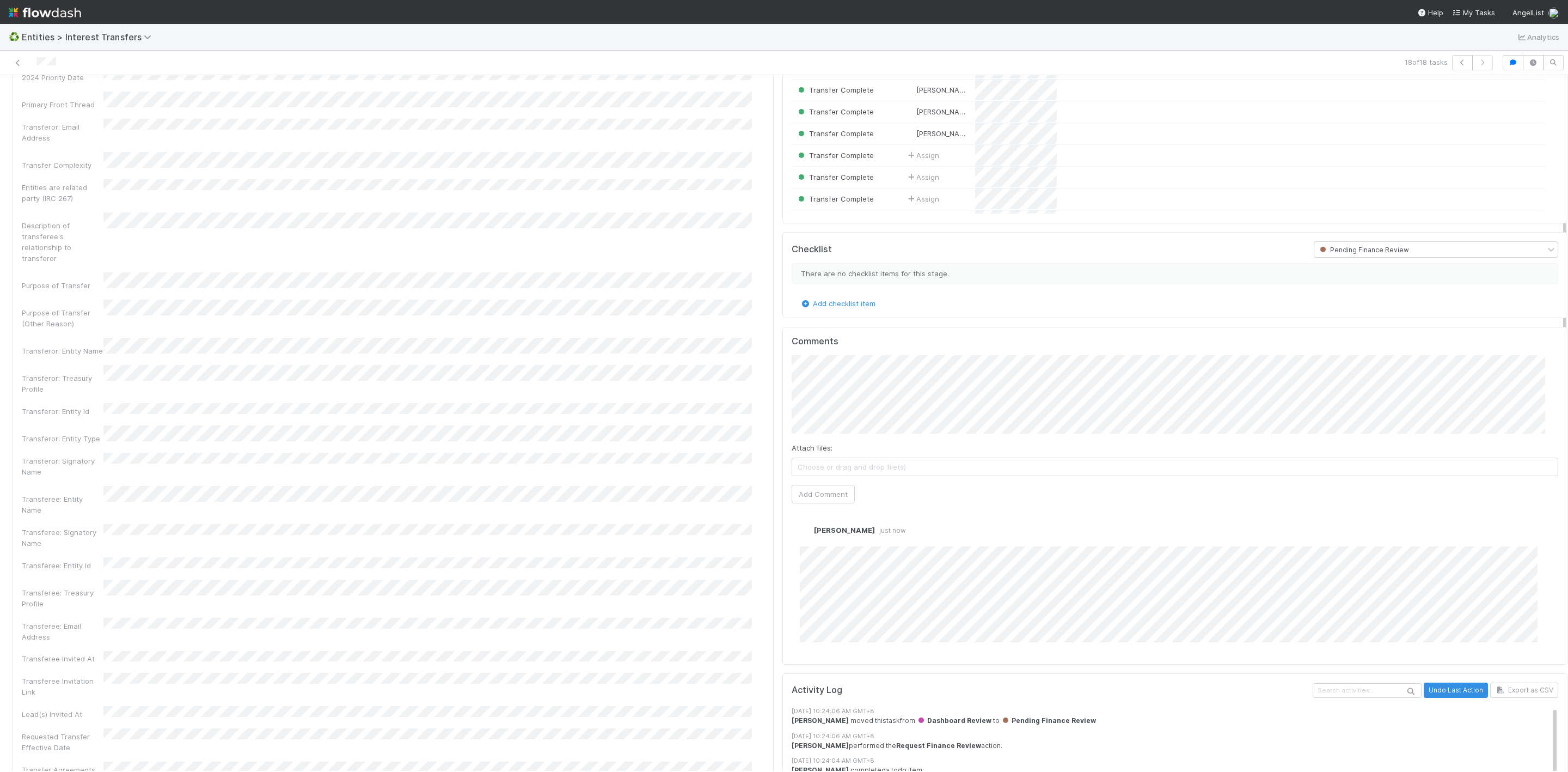
scroll to position [0, 0]
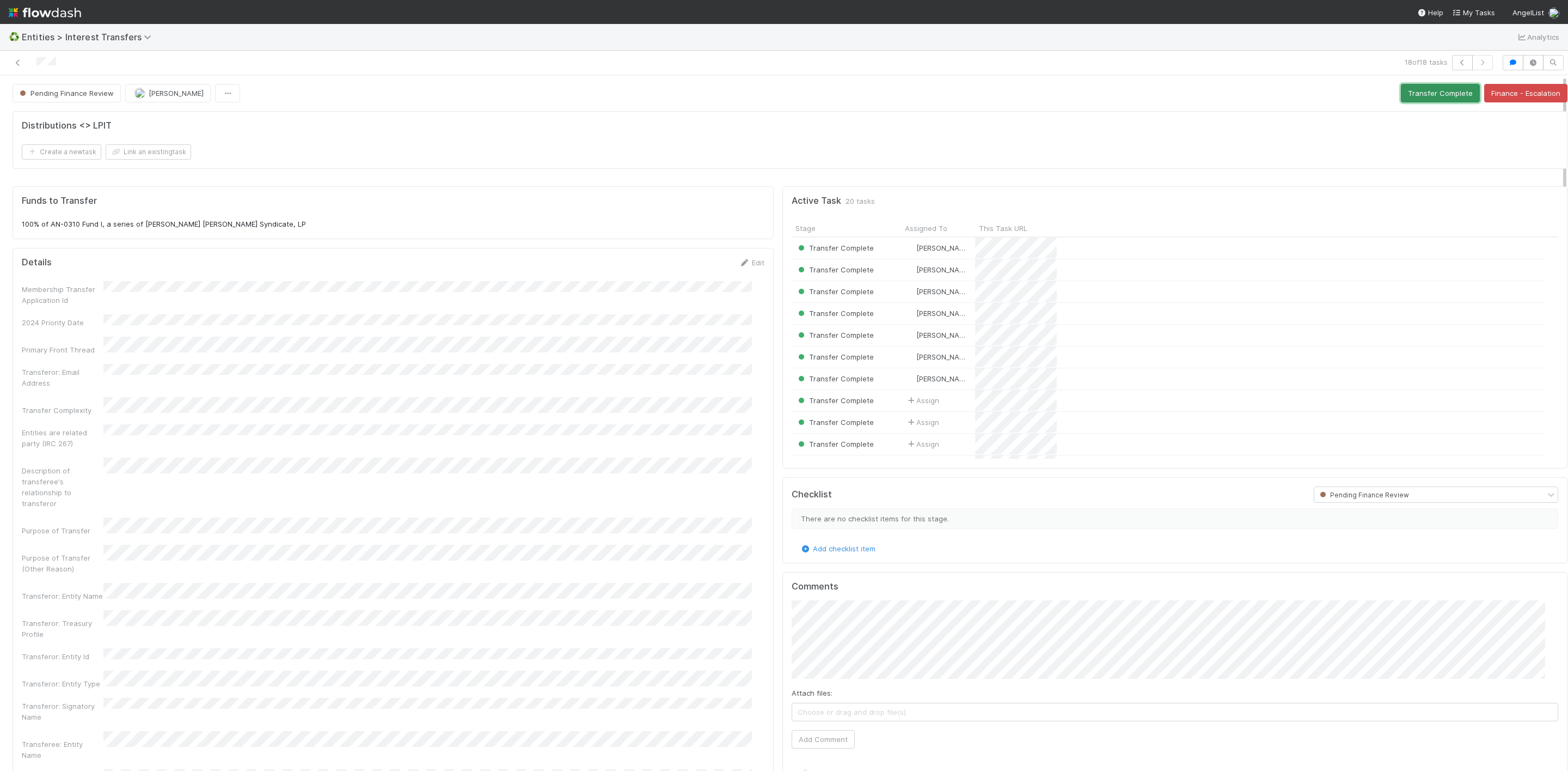
click at [1409, 94] on button "Transfer Complete" at bounding box center [1440, 93] width 79 height 18
click at [18, 66] on icon at bounding box center [18, 63] width 11 height 7
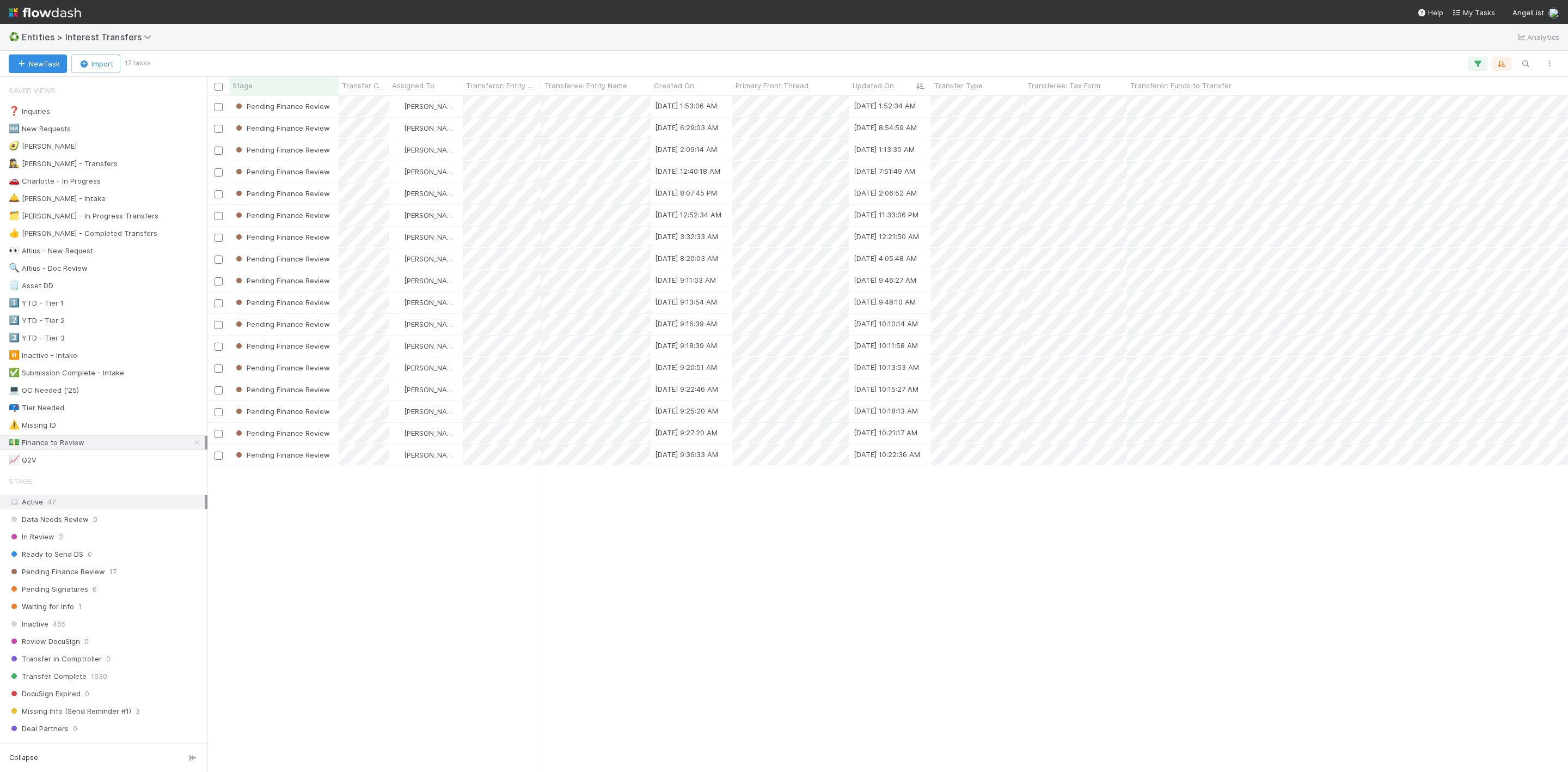
scroll to position [662, 1348]
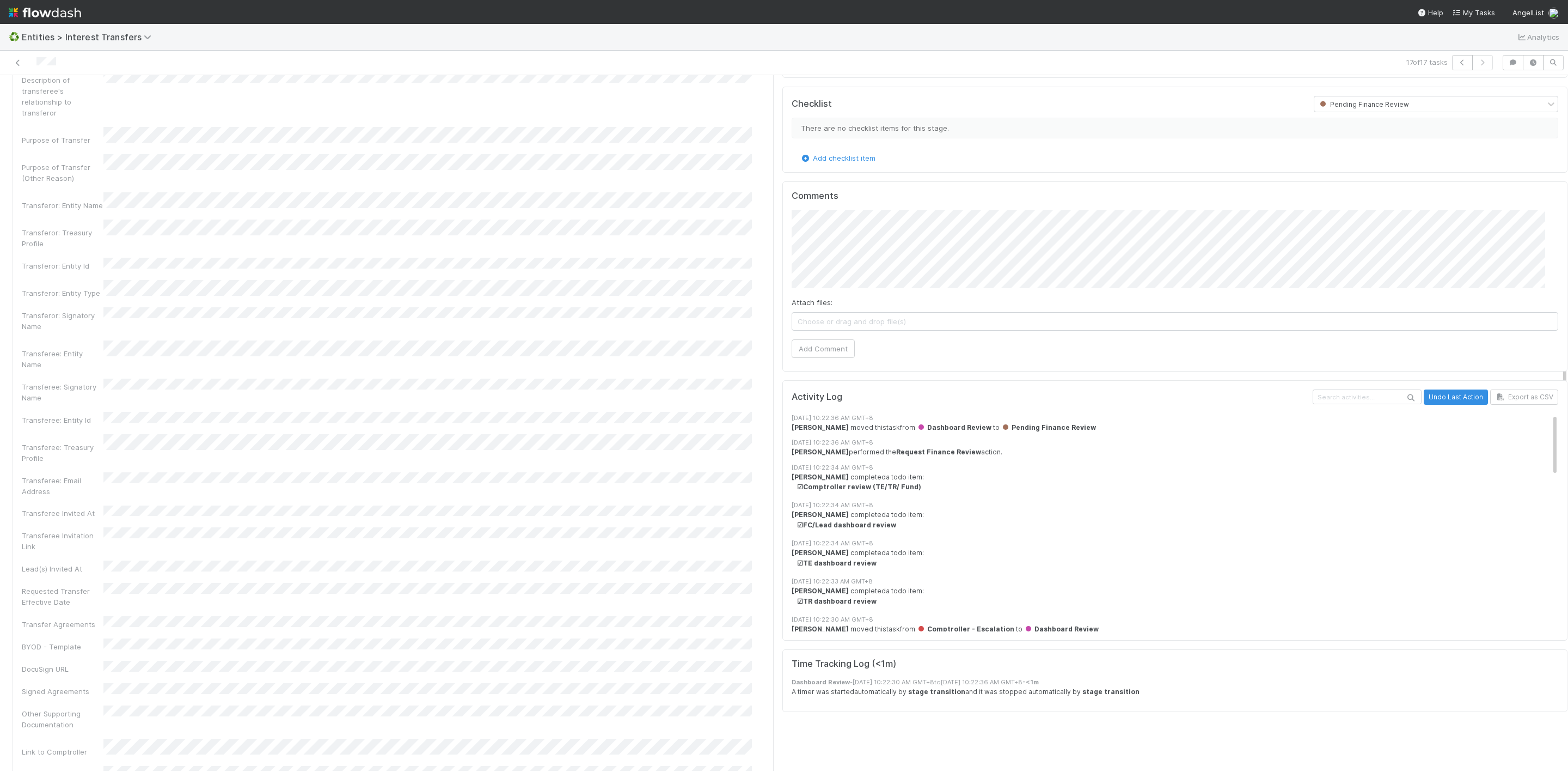
scroll to position [245, 0]
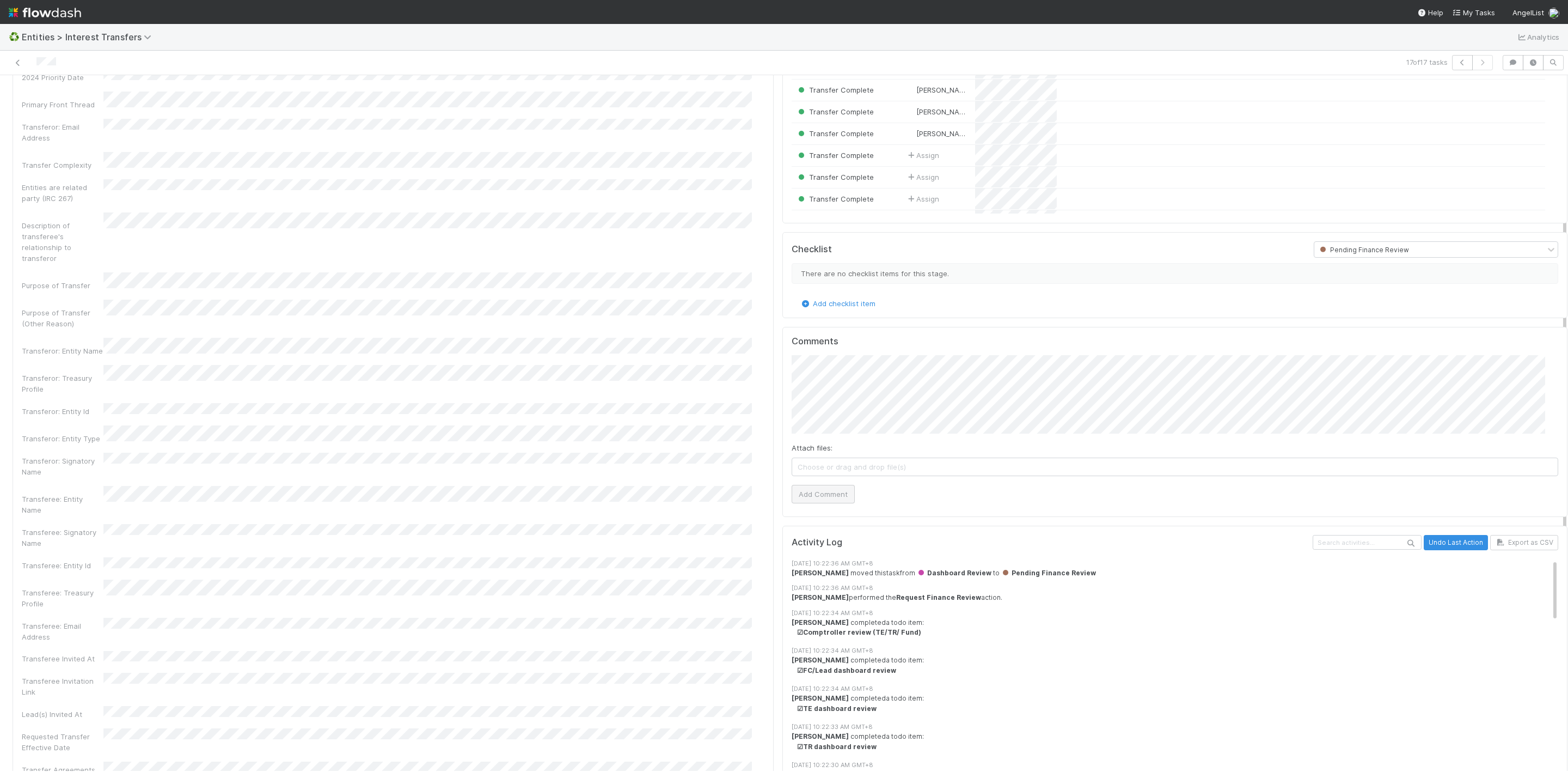
click at [832, 489] on div "Attach files: Choose or drag and drop file(s) Add Comment" at bounding box center [1175, 429] width 767 height 147
click at [824, 502] on button "Add Comment" at bounding box center [823, 494] width 63 height 18
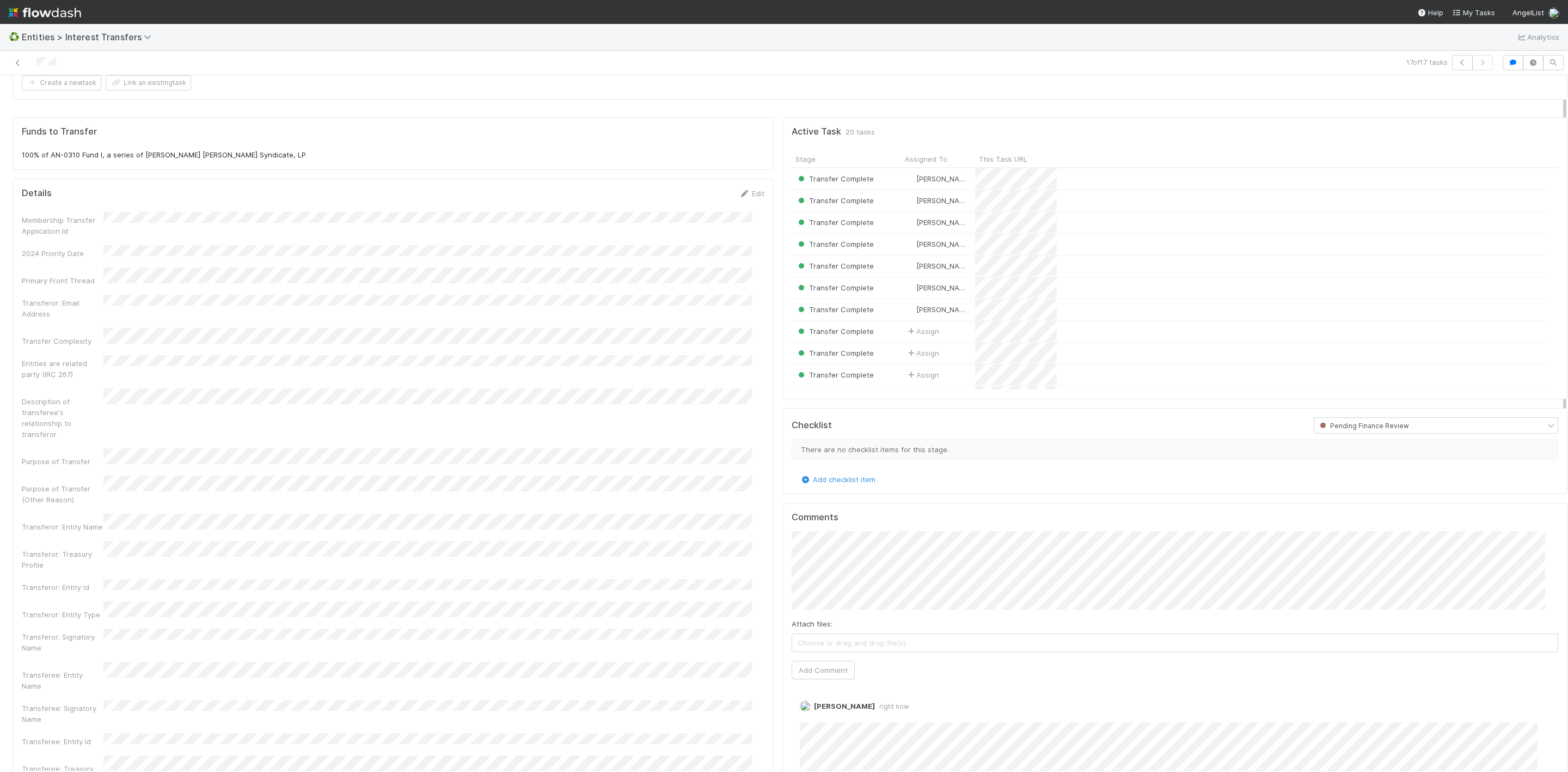
scroll to position [0, 0]
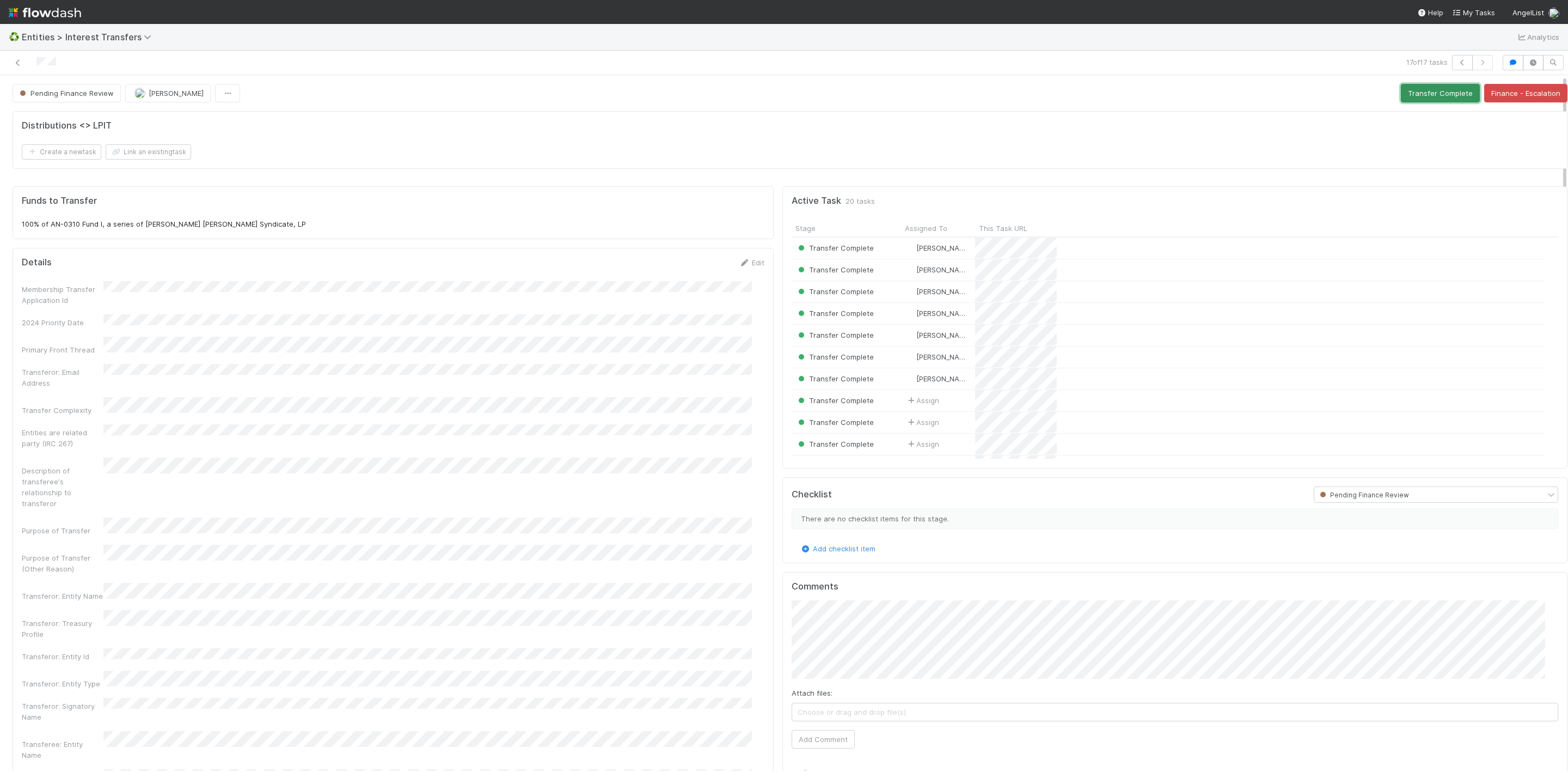
click at [1418, 93] on button "Transfer Complete" at bounding box center [1440, 93] width 79 height 18
click at [18, 63] on icon at bounding box center [18, 63] width 11 height 7
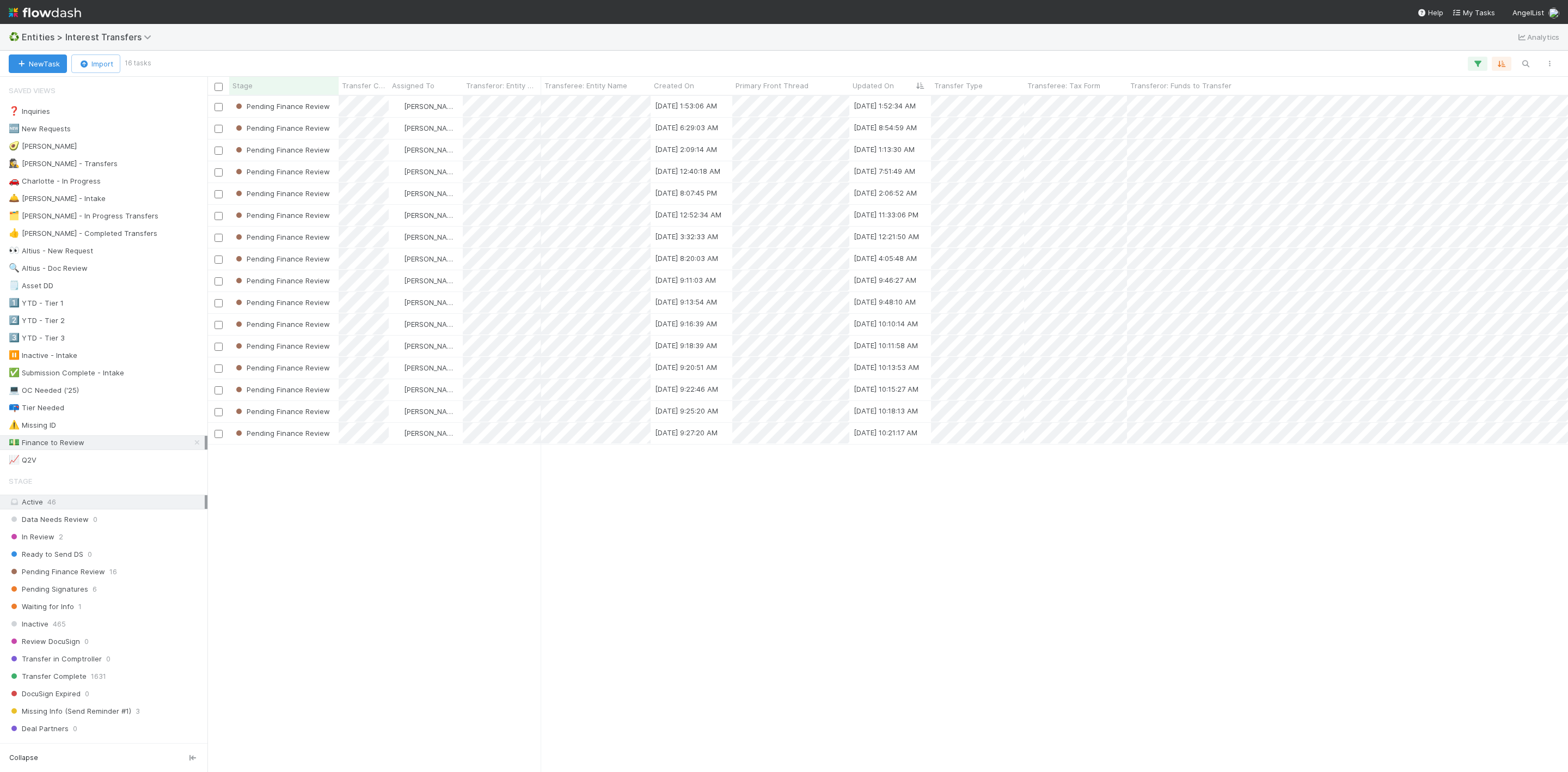
scroll to position [662, 1348]
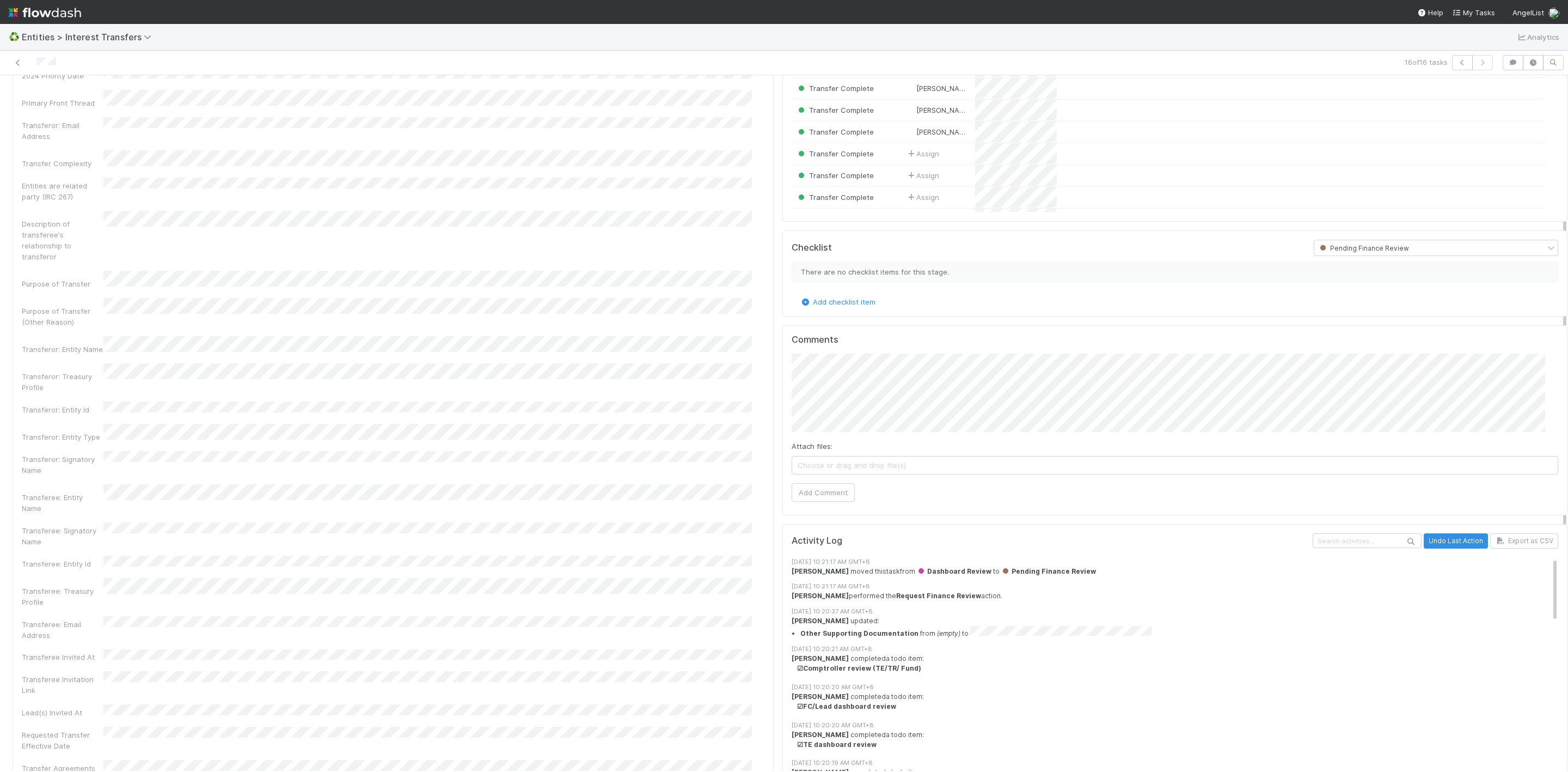
scroll to position [245, 0]
click at [830, 502] on button "Add Comment" at bounding box center [823, 494] width 63 height 18
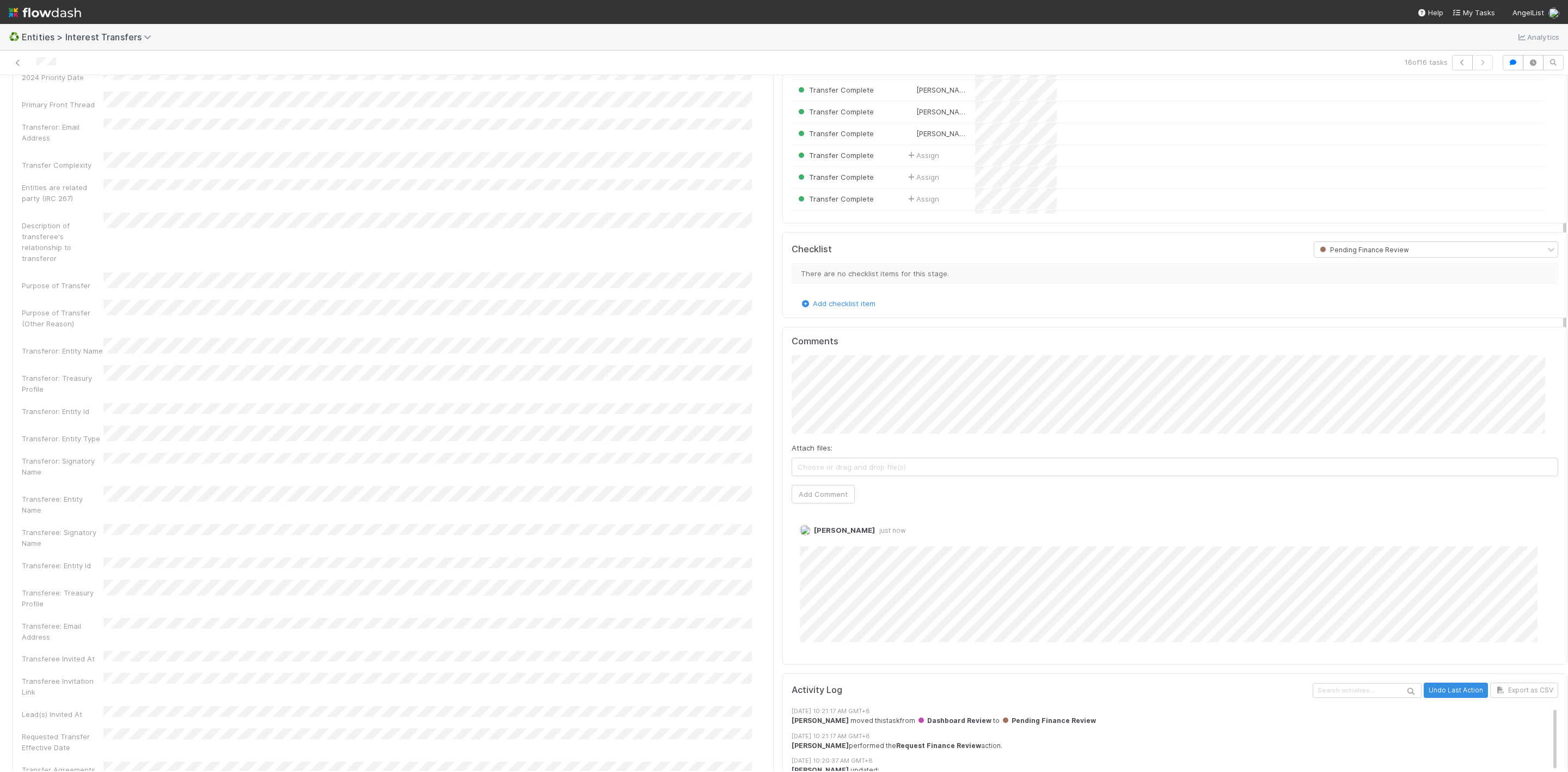
scroll to position [0, 0]
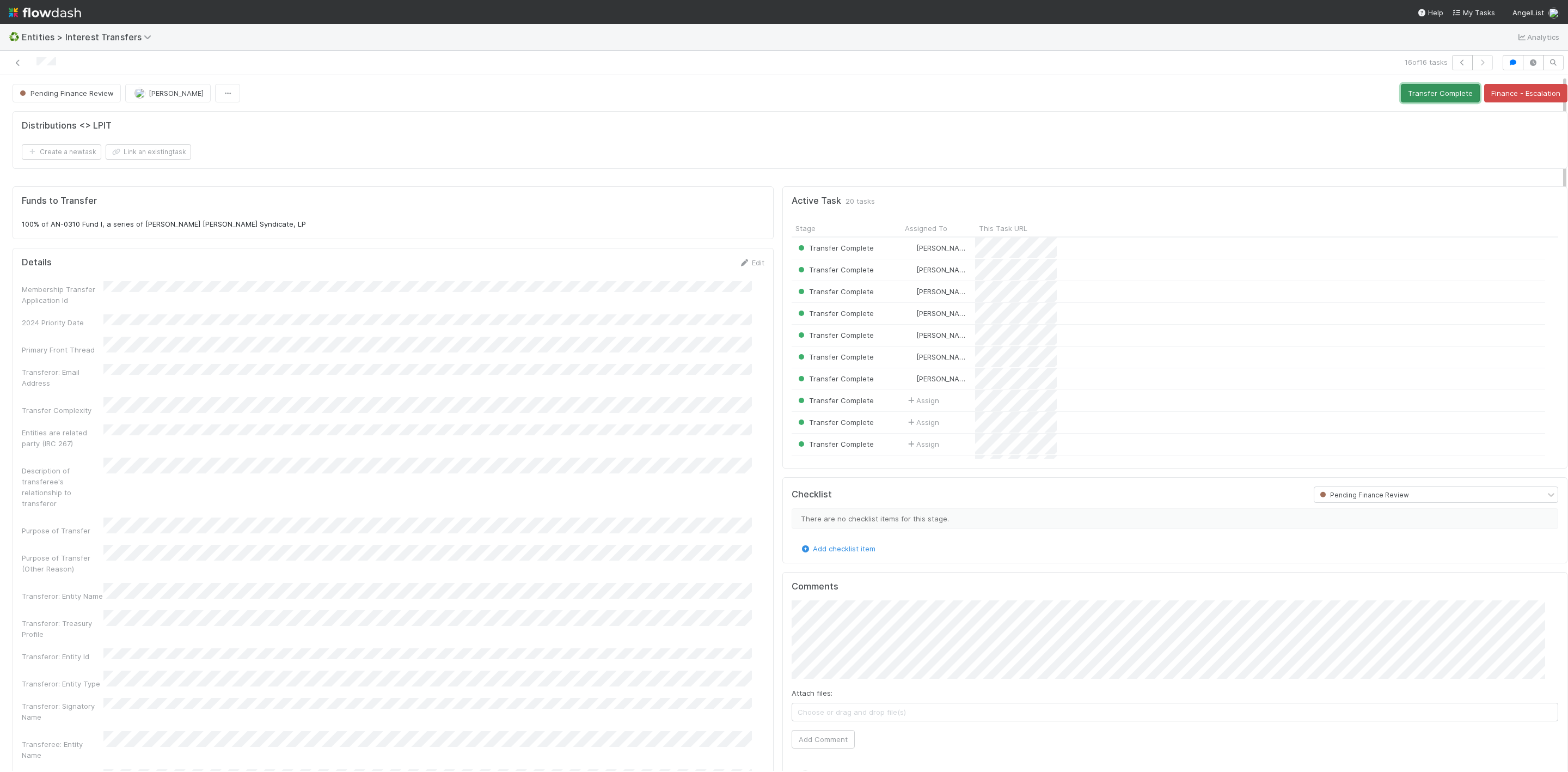
click at [1401, 95] on button "Transfer Complete" at bounding box center [1440, 93] width 79 height 18
click at [28, 64] on div at bounding box center [378, 63] width 748 height 15
click at [19, 65] on icon at bounding box center [18, 63] width 11 height 7
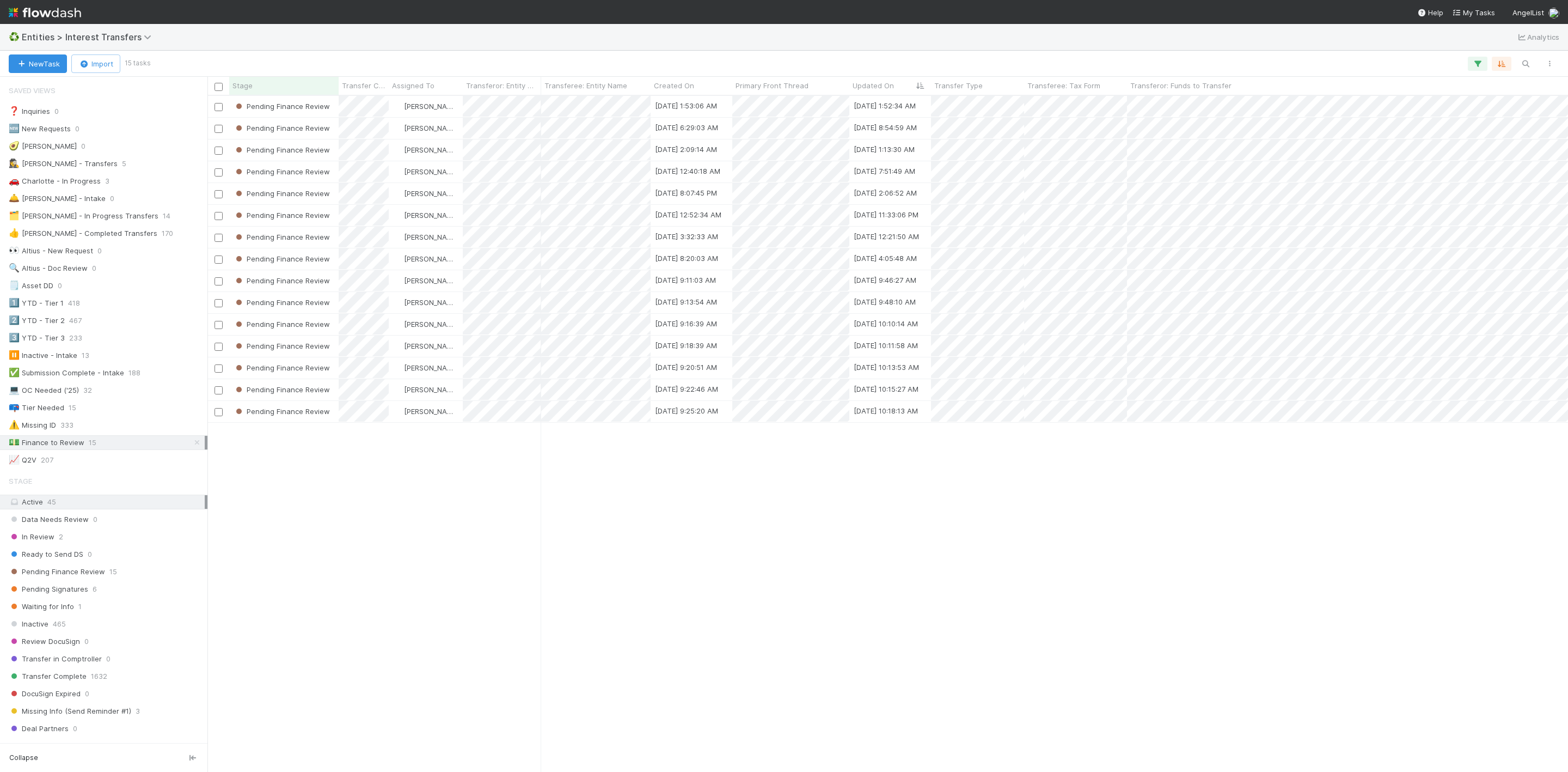
scroll to position [662, 1348]
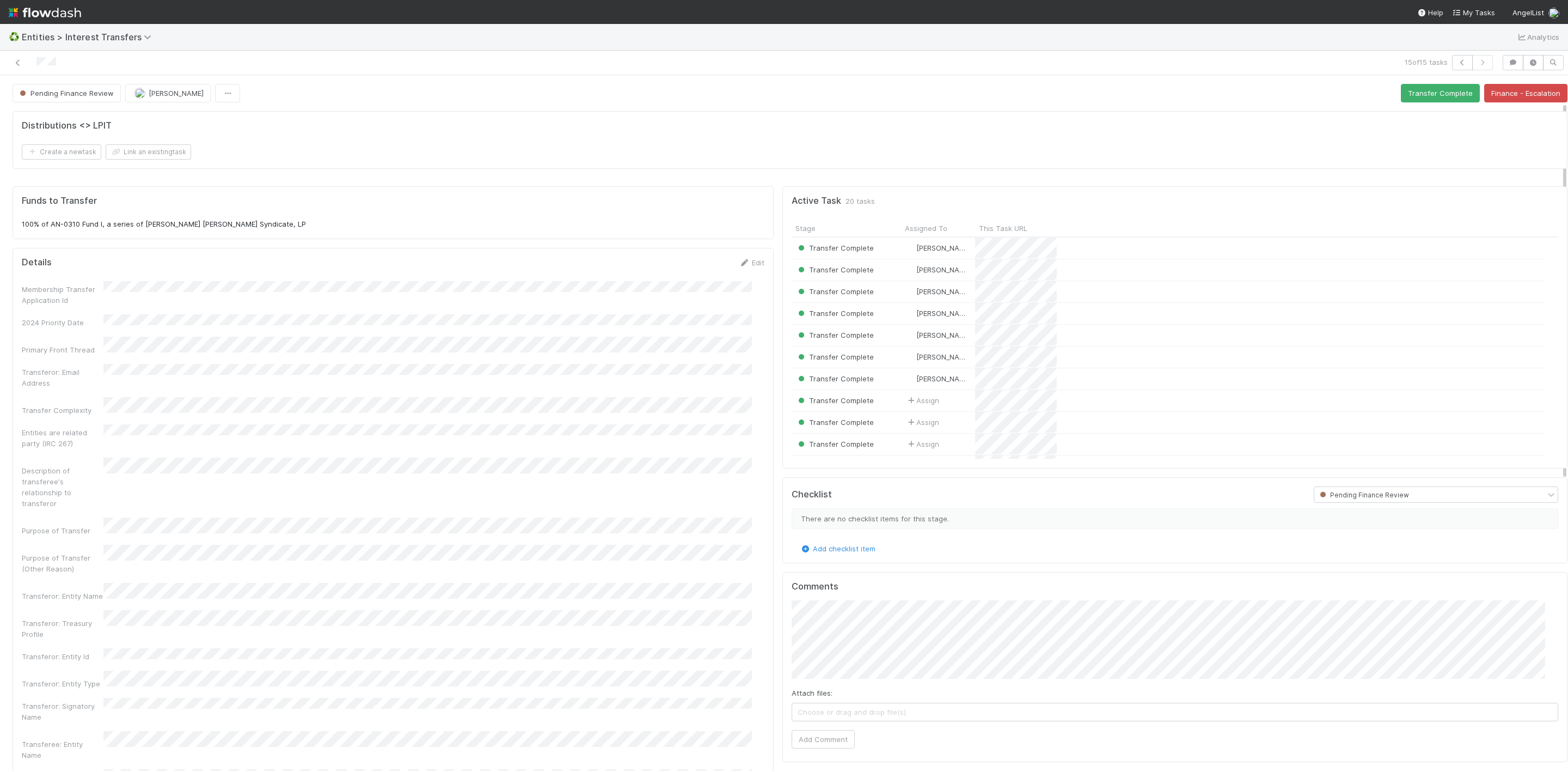
scroll to position [163, 0]
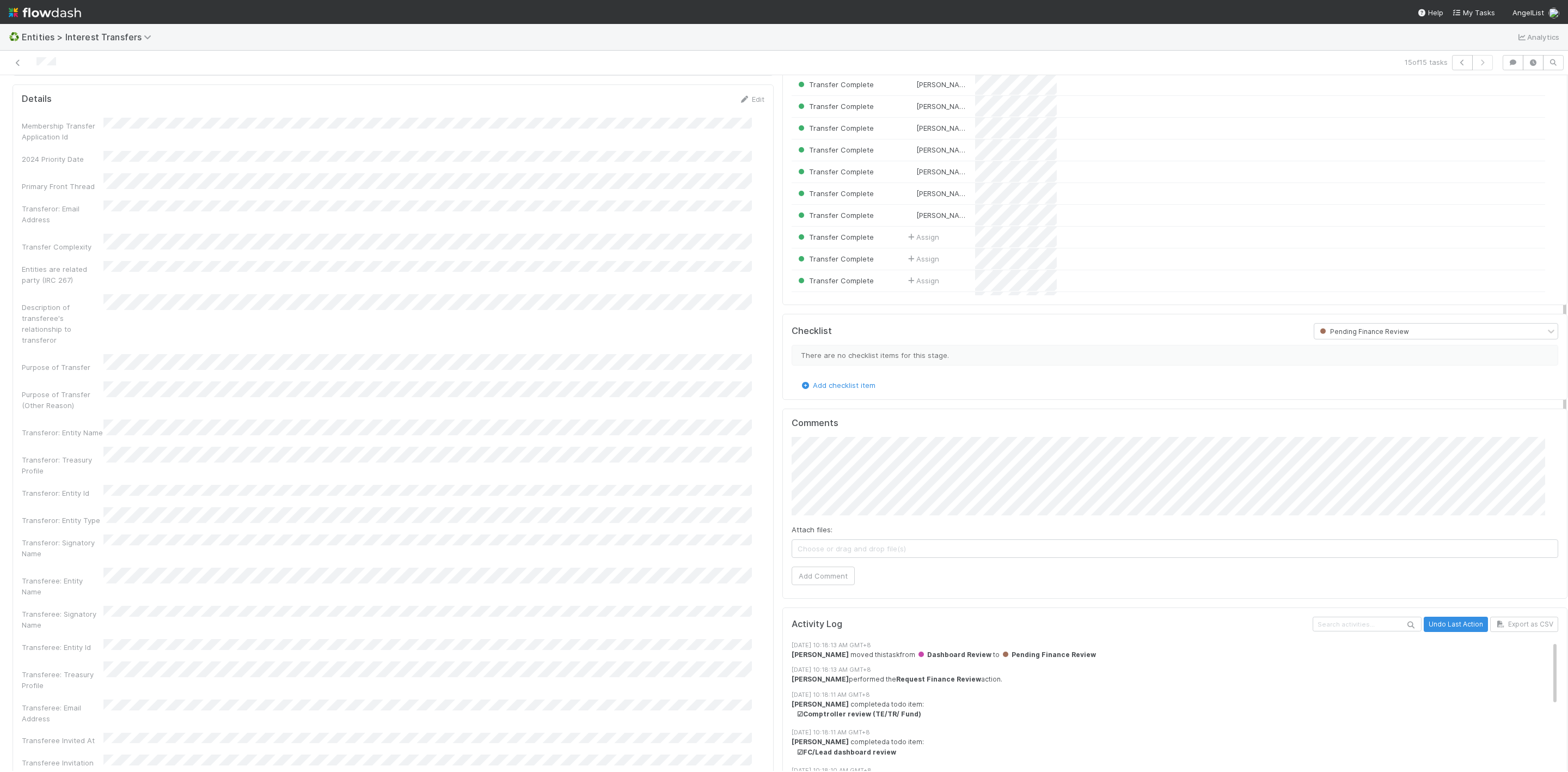
drag, startPoint x: 152, startPoint y: 605, endPoint x: 157, endPoint y: 642, distance: 37.3
click at [157, 699] on div "Transferee: Email Address" at bounding box center [393, 711] width 743 height 24
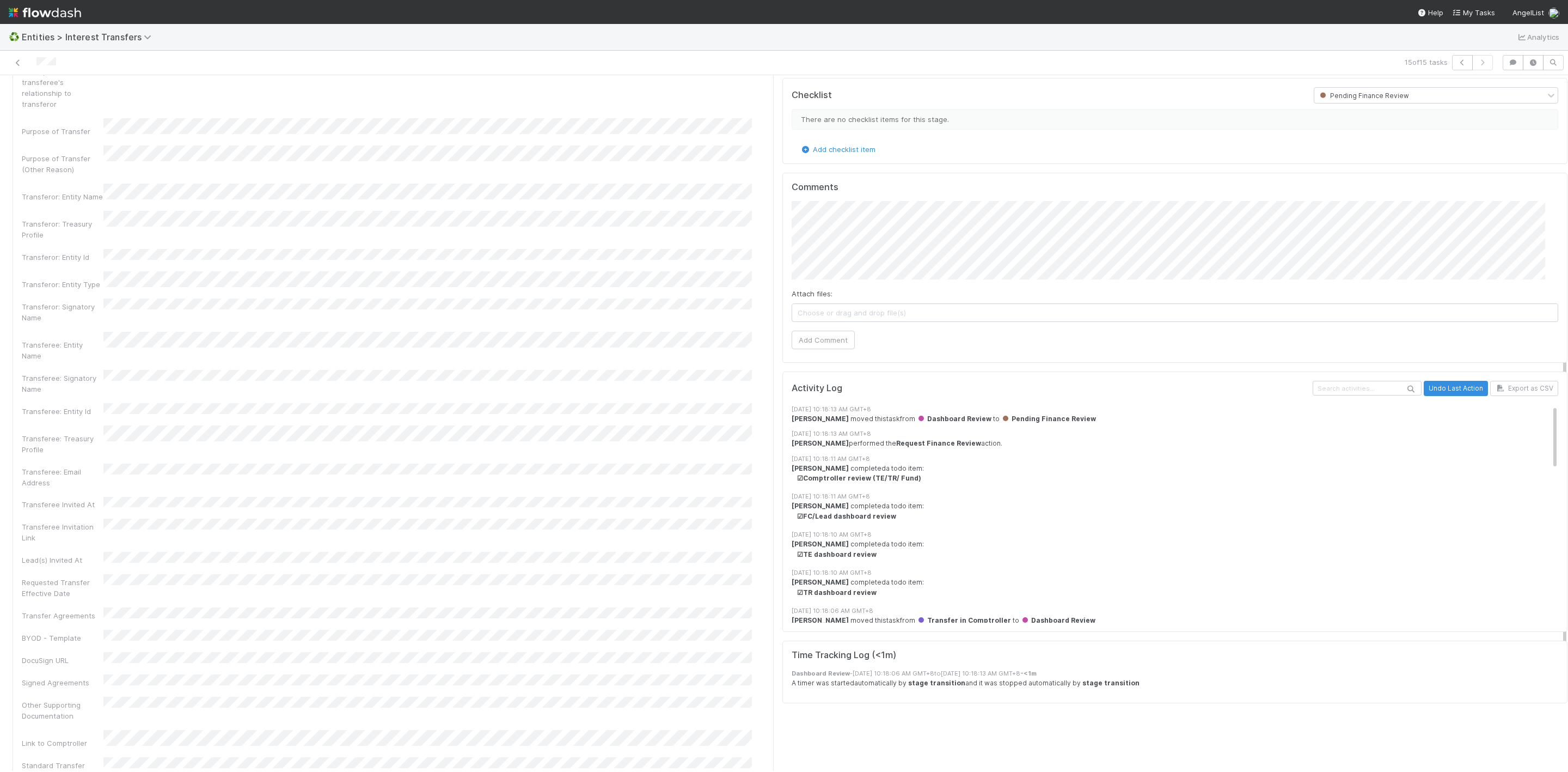
scroll to position [409, 0]
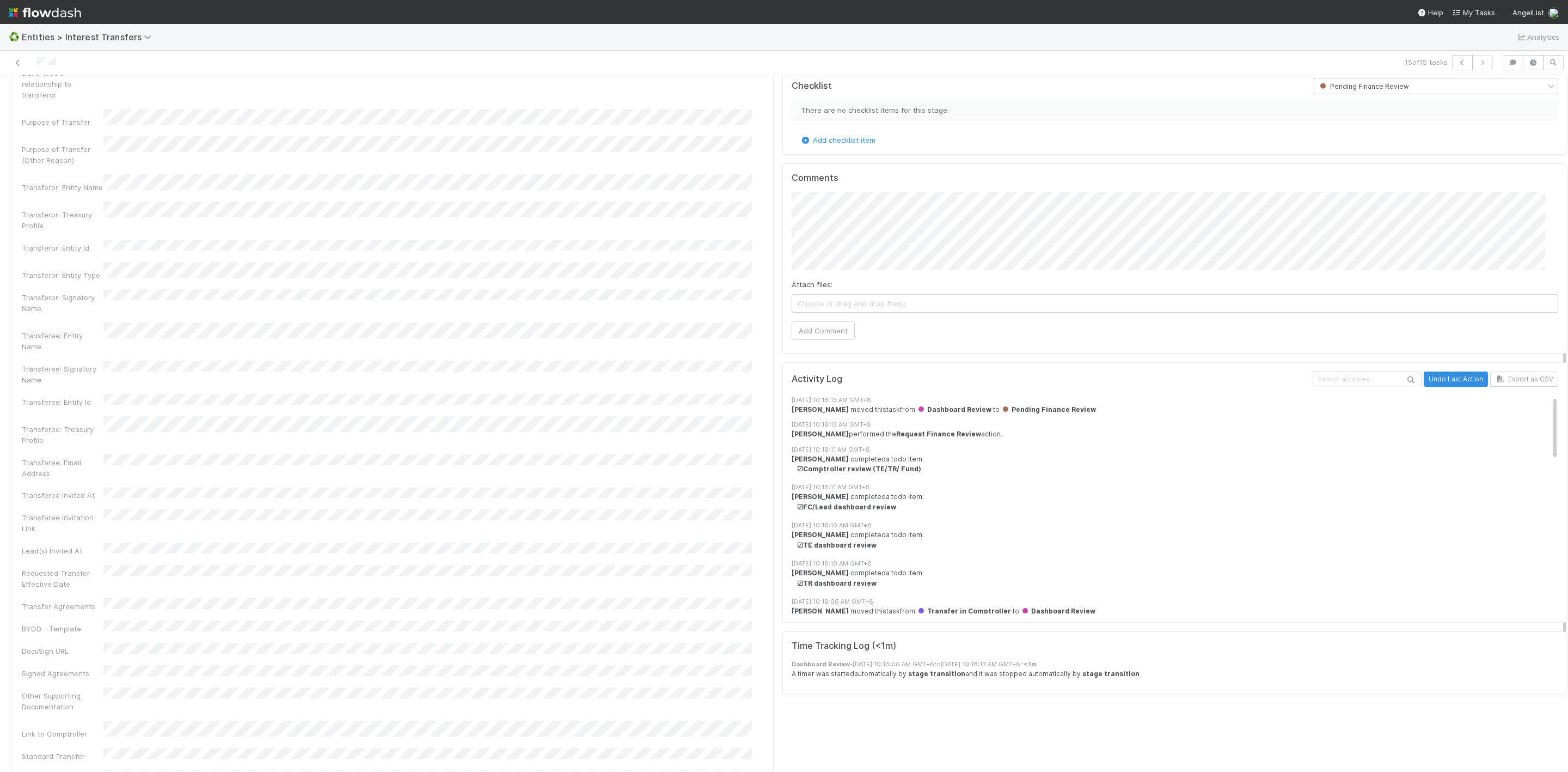
drag, startPoint x: 180, startPoint y: 579, endPoint x: 225, endPoint y: 580, distance: 45.0
click at [225, 580] on div "Membership Transfer Application Id 2024 Priority Date Primary Front Thread Tran…" at bounding box center [393, 471] width 743 height 1198
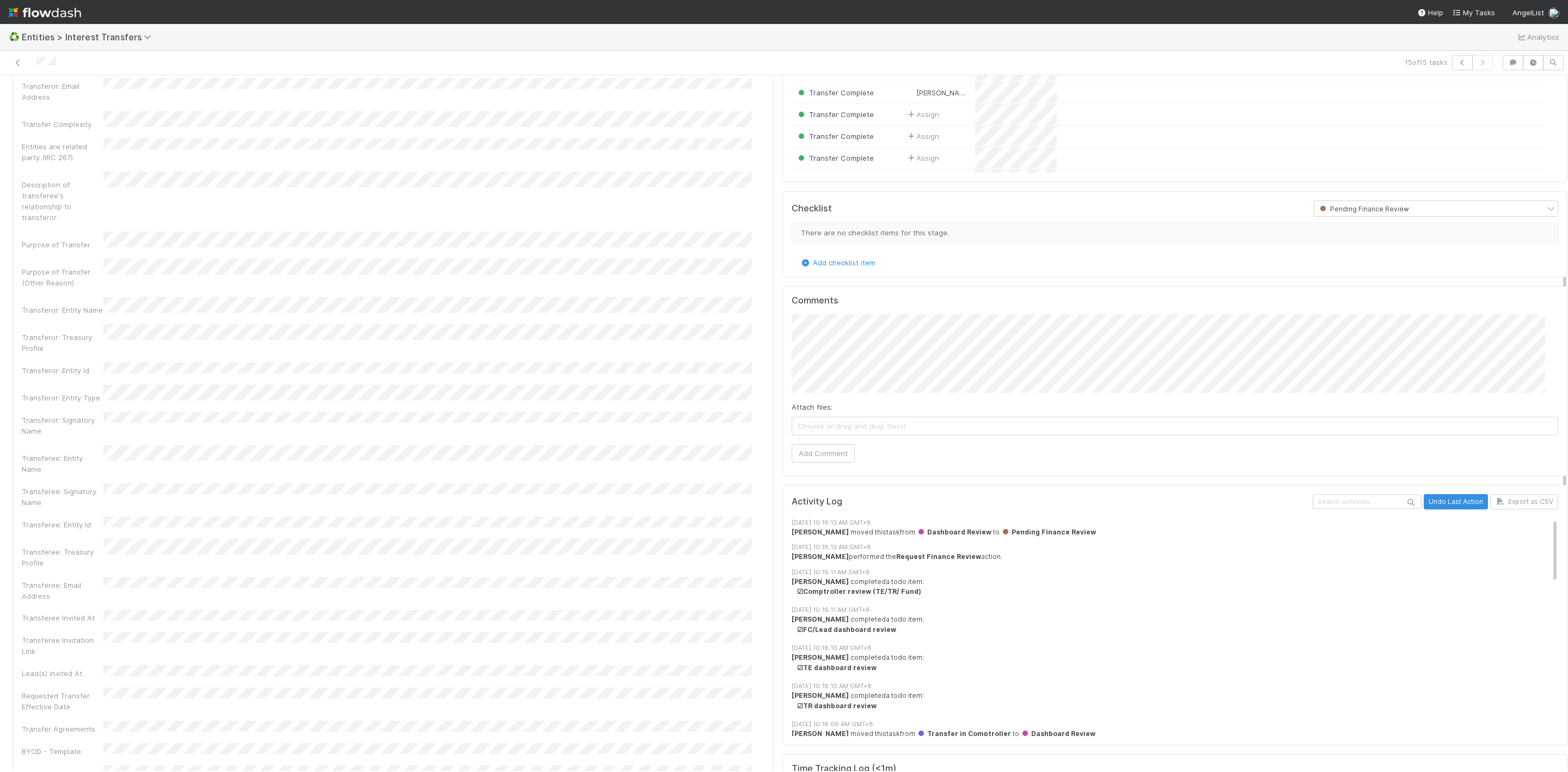
scroll to position [163, 0]
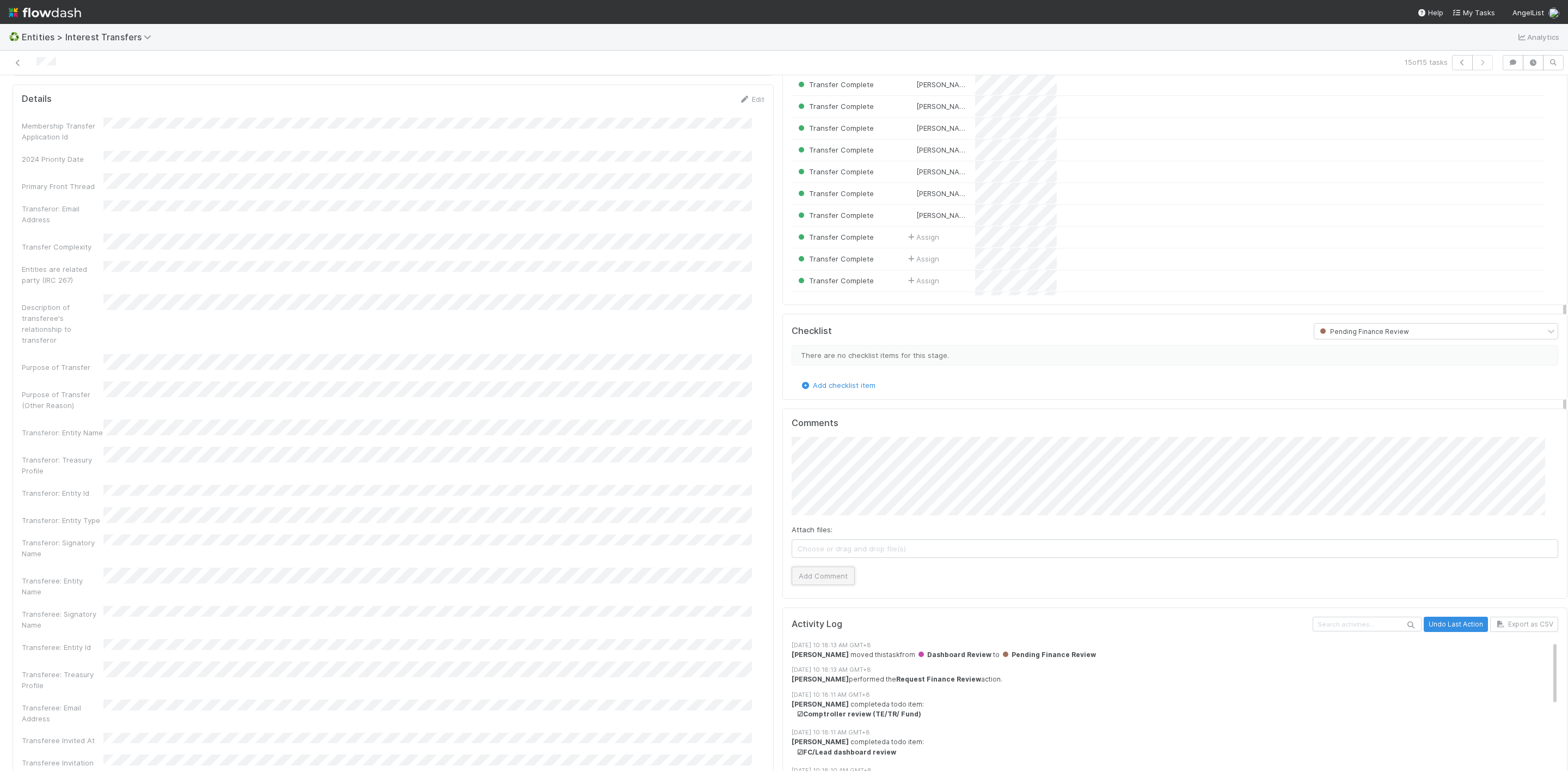
click at [824, 584] on button "Add Comment" at bounding box center [823, 575] width 63 height 18
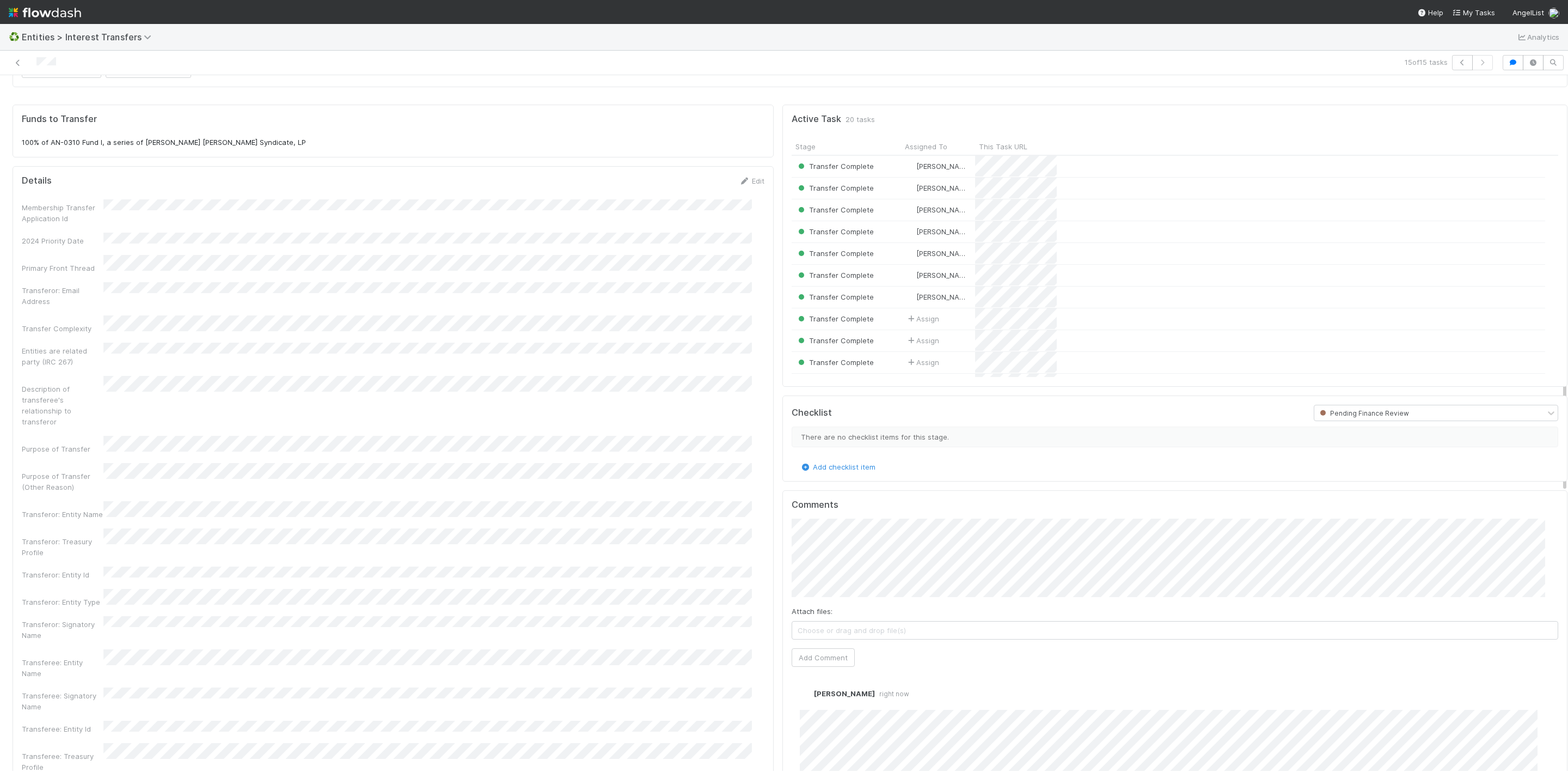
scroll to position [0, 0]
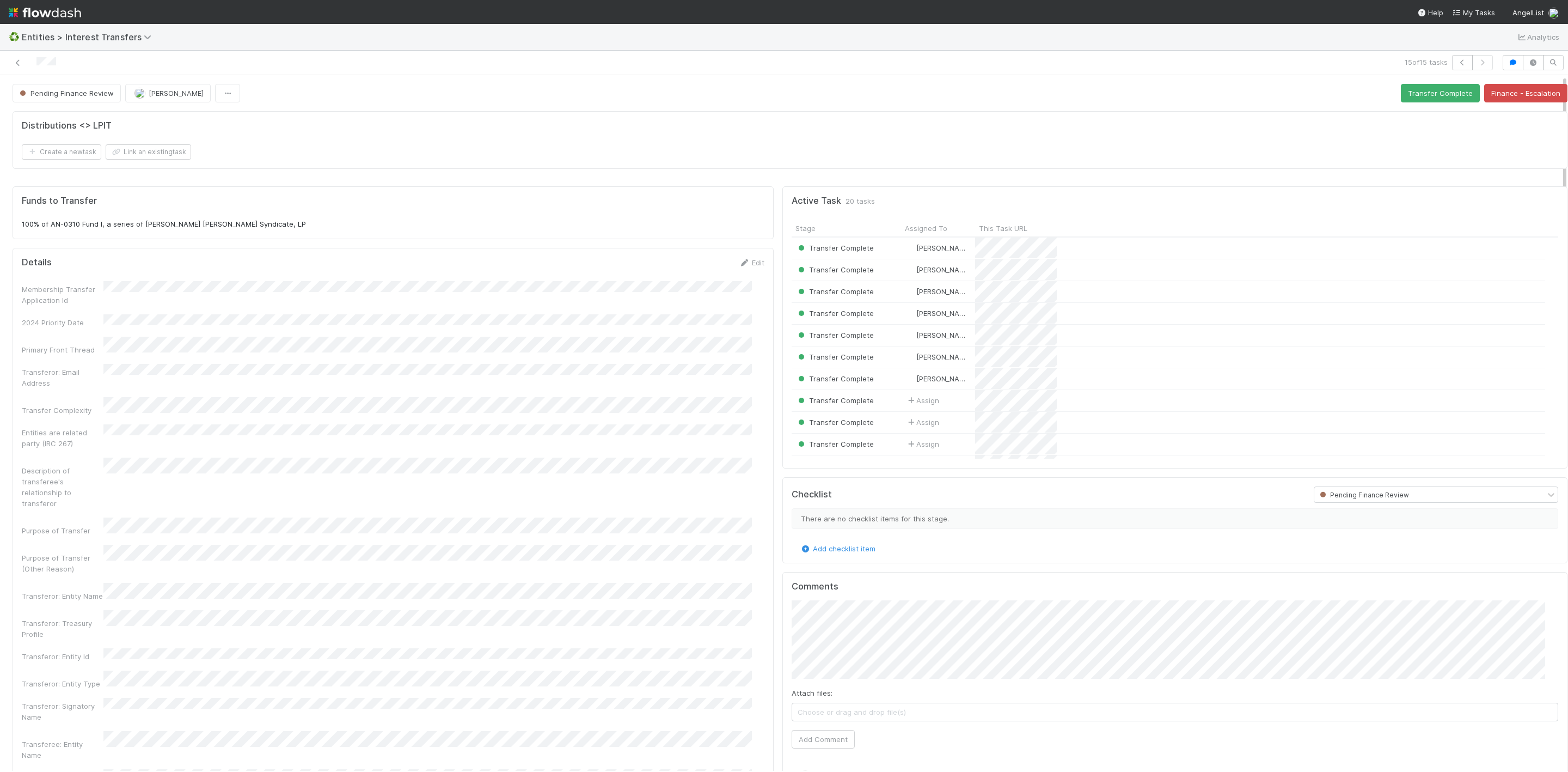
click at [1402, 75] on div "15 of 15 tasks" at bounding box center [784, 62] width 1568 height 24
click at [1402, 85] on button "Transfer Complete" at bounding box center [1440, 93] width 79 height 18
click at [17, 64] on icon at bounding box center [18, 63] width 11 height 7
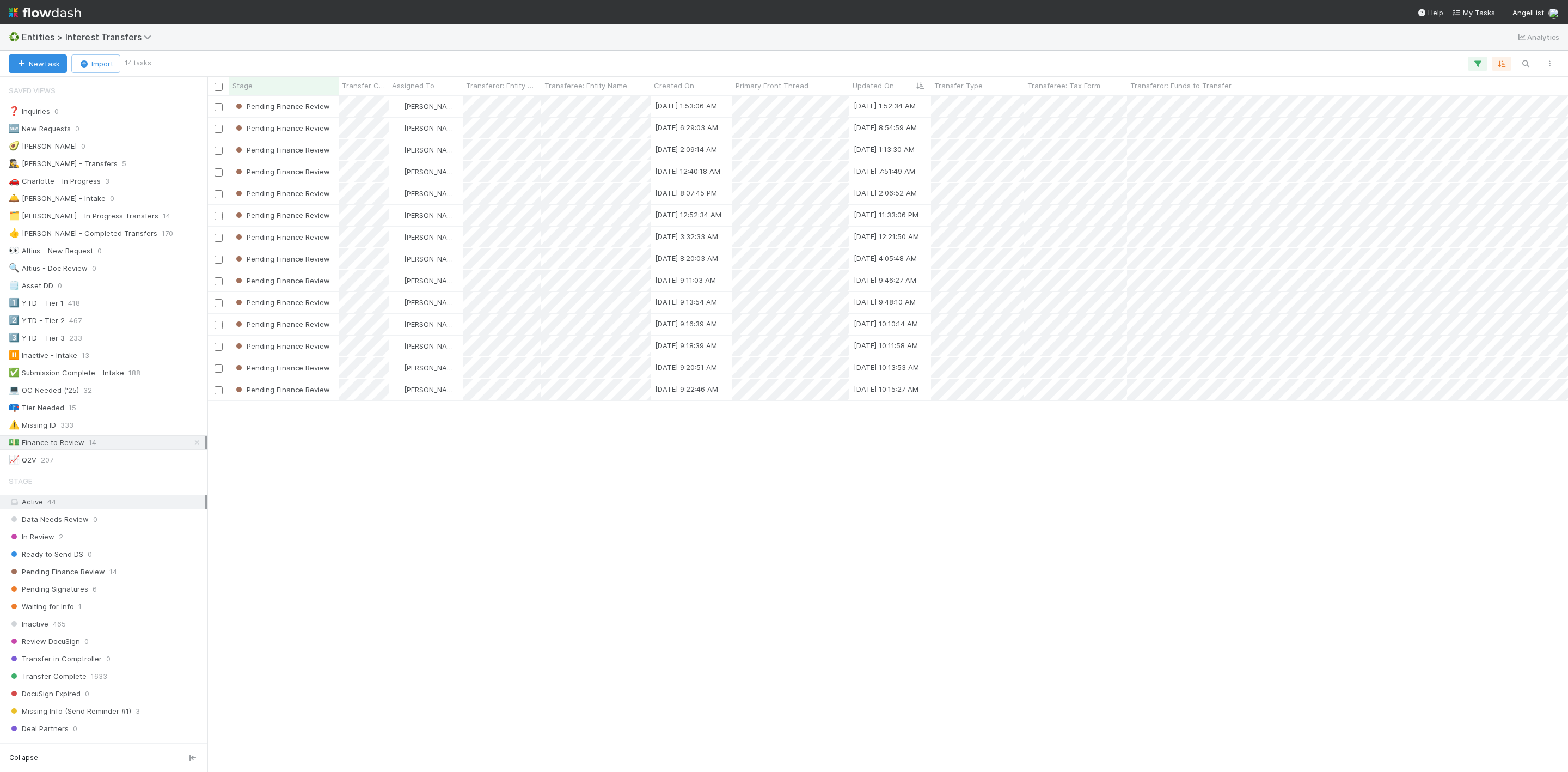
scroll to position [13, 13]
